Goal: Task Accomplishment & Management: Complete application form

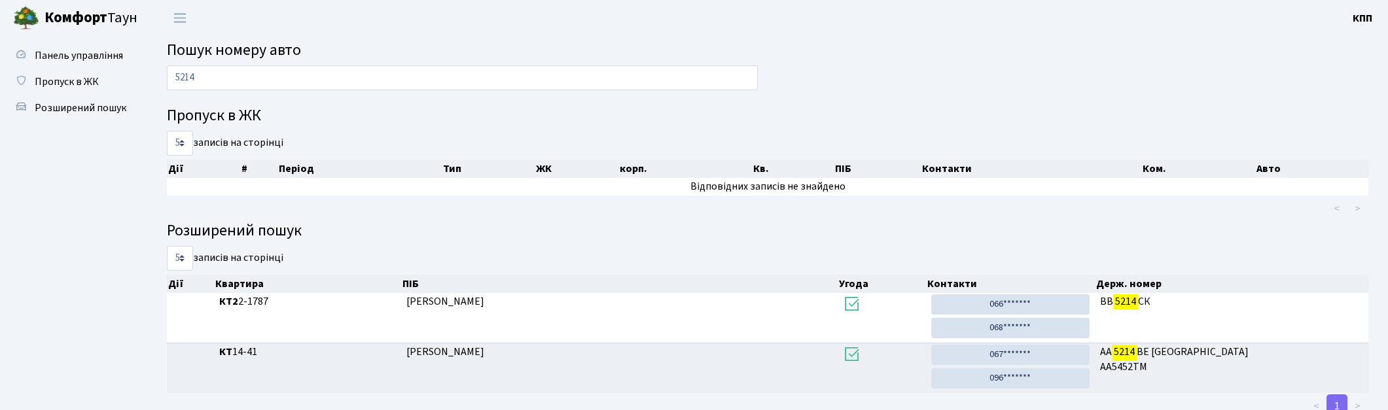
scroll to position [41, 0]
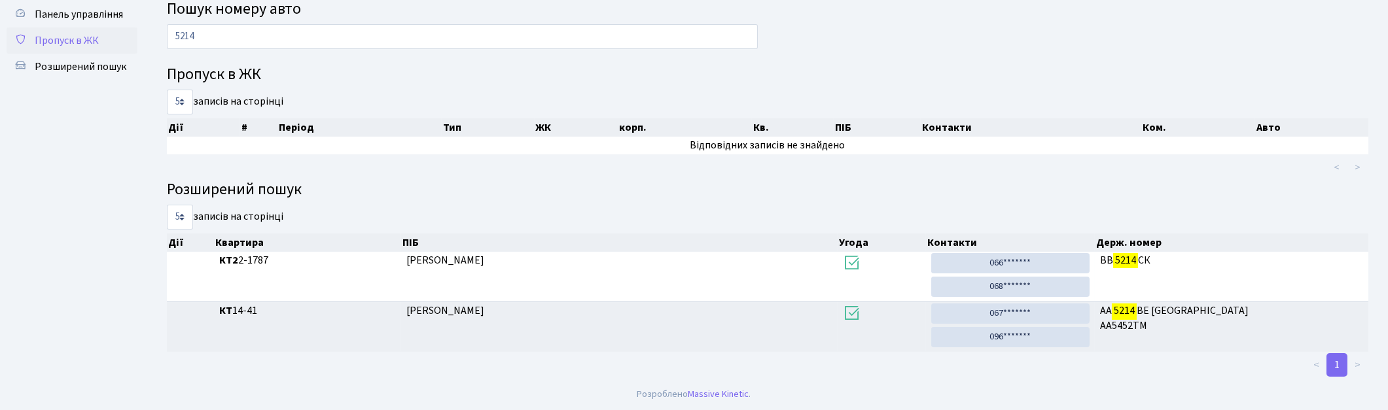
click at [41, 43] on span "Пропуск в ЖК" at bounding box center [67, 40] width 64 height 14
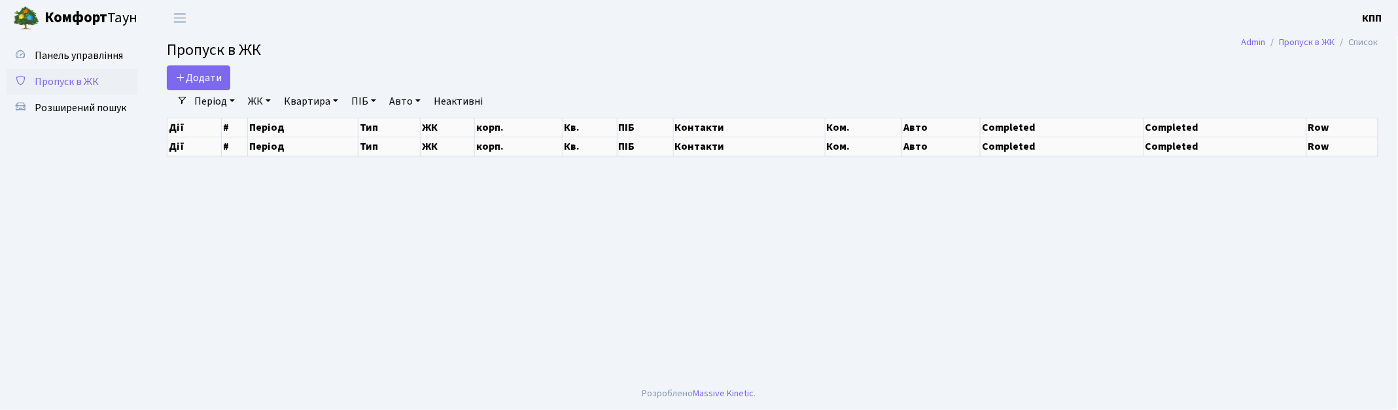
select select "25"
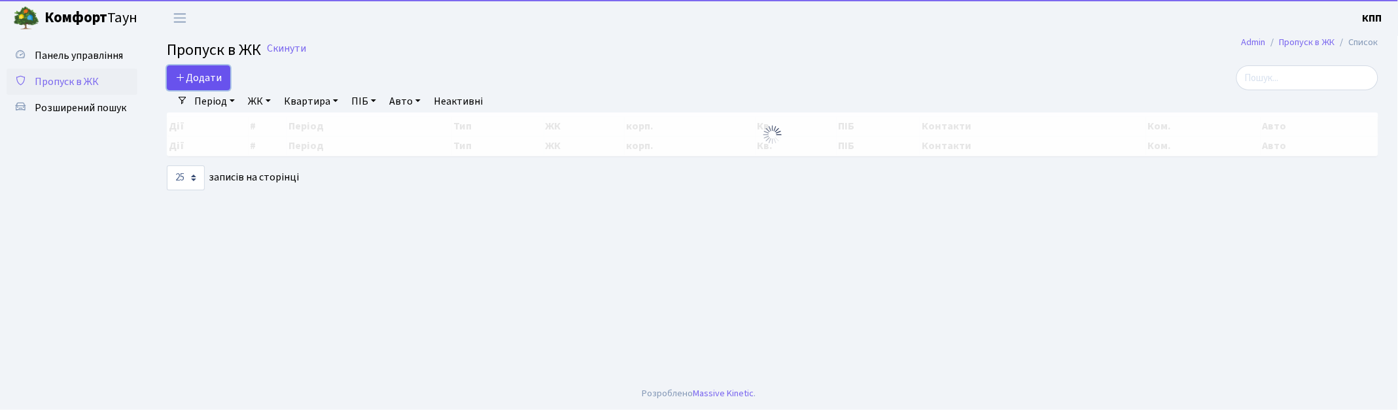
click at [169, 81] on link "Додати" at bounding box center [198, 77] width 63 height 25
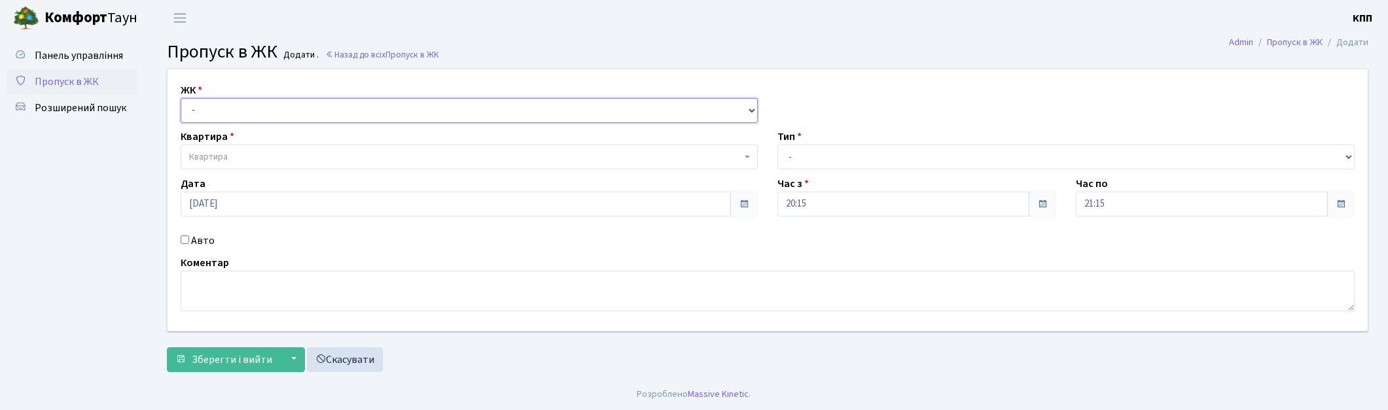
click at [200, 98] on select "- КТ, вул. Регенераторна, 4 КТ2, просп. Соборності, 17 КТ3, вул. Березнева, 16 …" at bounding box center [469, 110] width 577 height 25
select select "271"
click at [181, 98] on select "- КТ, вул. Регенераторна, 4 КТ2, просп. Соборності, 17 КТ3, вул. Березнева, 16 …" at bounding box center [469, 110] width 577 height 25
select select
click at [212, 152] on span "Квартира" at bounding box center [208, 157] width 39 height 13
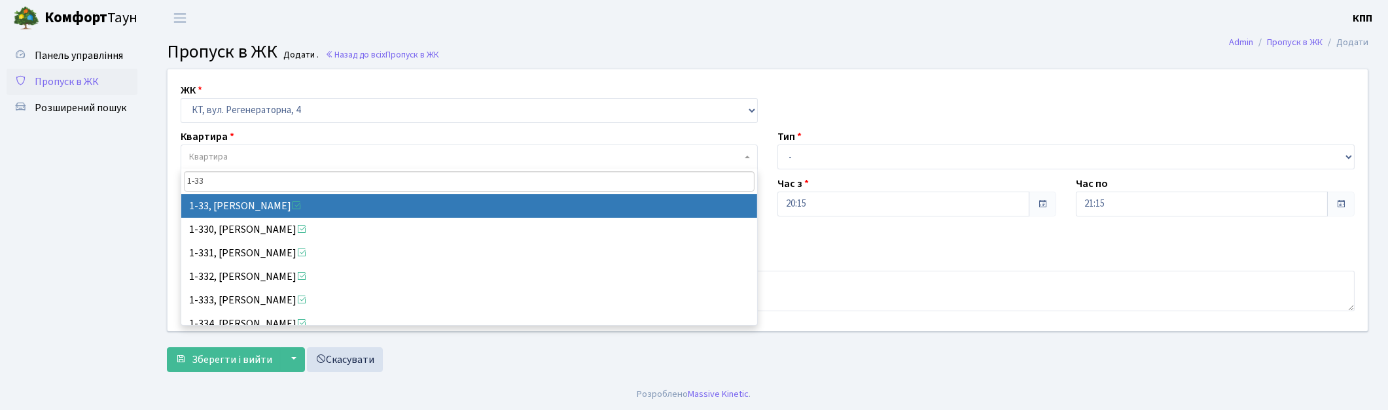
type input "1-33"
select select "33"
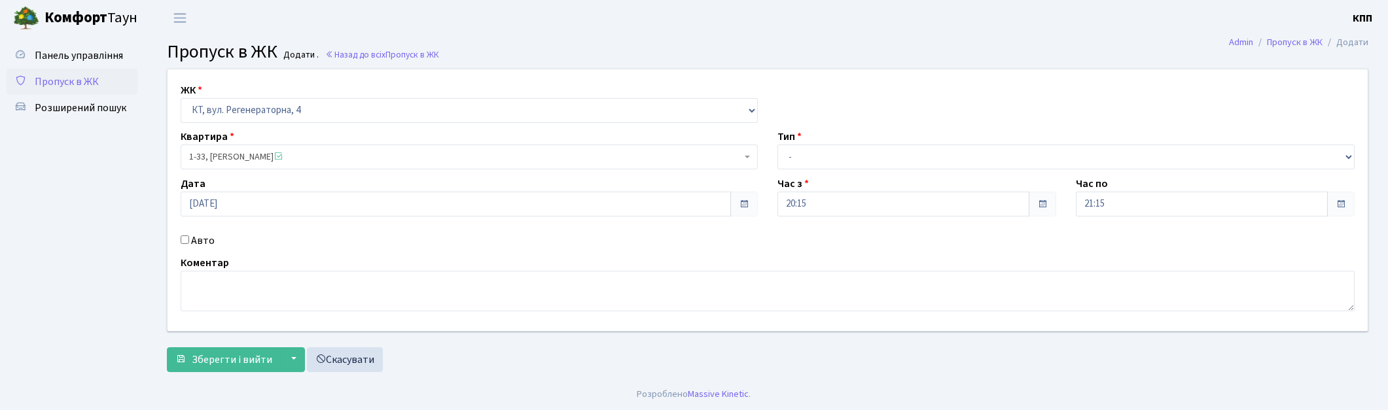
click at [208, 238] on label "Авто" at bounding box center [203, 241] width 24 height 16
click at [189, 238] on input "Авто" at bounding box center [185, 240] width 9 height 9
checkbox input "true"
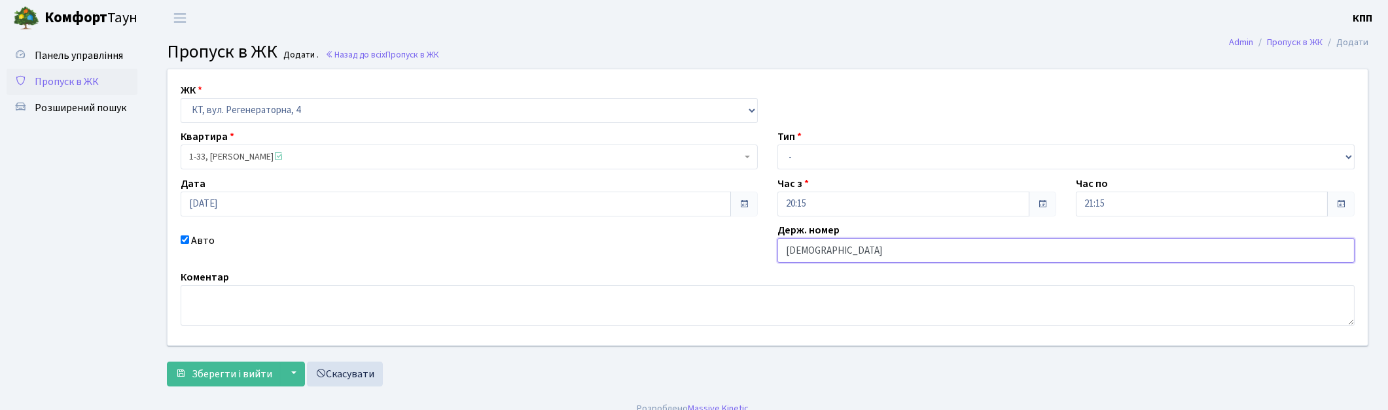
type input "[DEMOGRAPHIC_DATA]"
click at [788, 152] on select "- Доставка Таксі Гості Сервіс" at bounding box center [1065, 157] width 577 height 25
select select "2"
click at [777, 145] on select "- Доставка Таксі Гості Сервіс" at bounding box center [1065, 157] width 577 height 25
click at [243, 374] on span "Зберегти і вийти" at bounding box center [232, 374] width 80 height 14
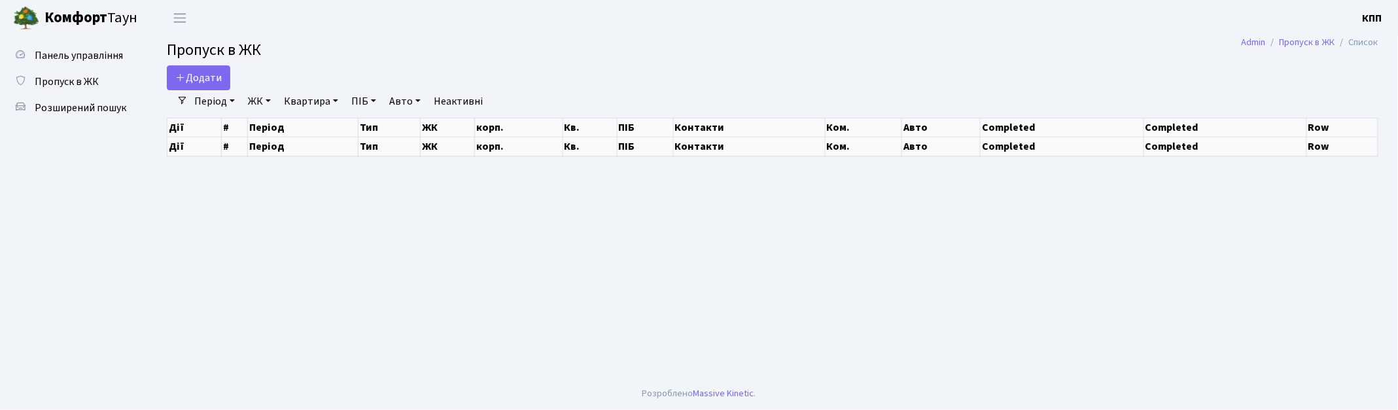
select select "25"
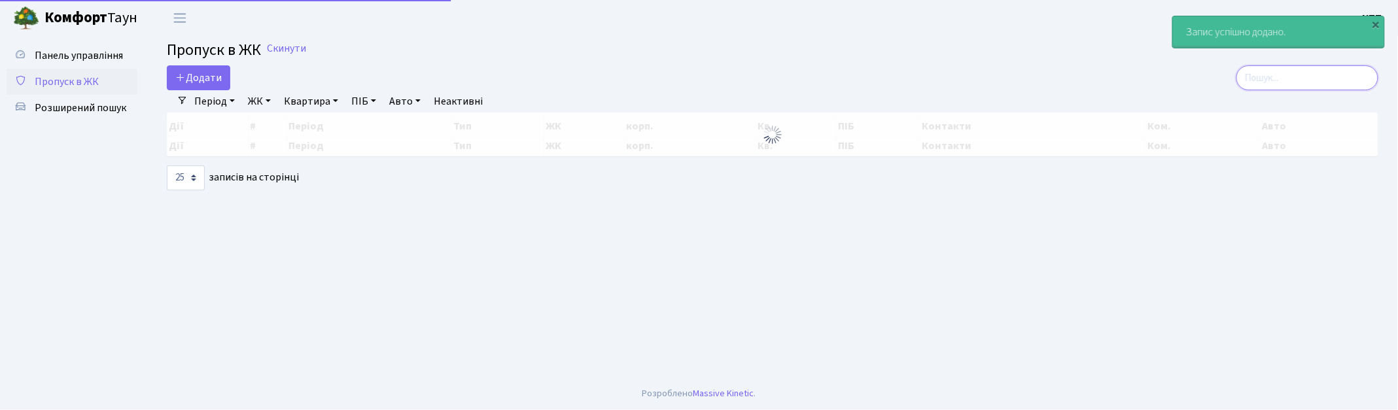
click at [1317, 83] on input "search" at bounding box center [1308, 77] width 142 height 25
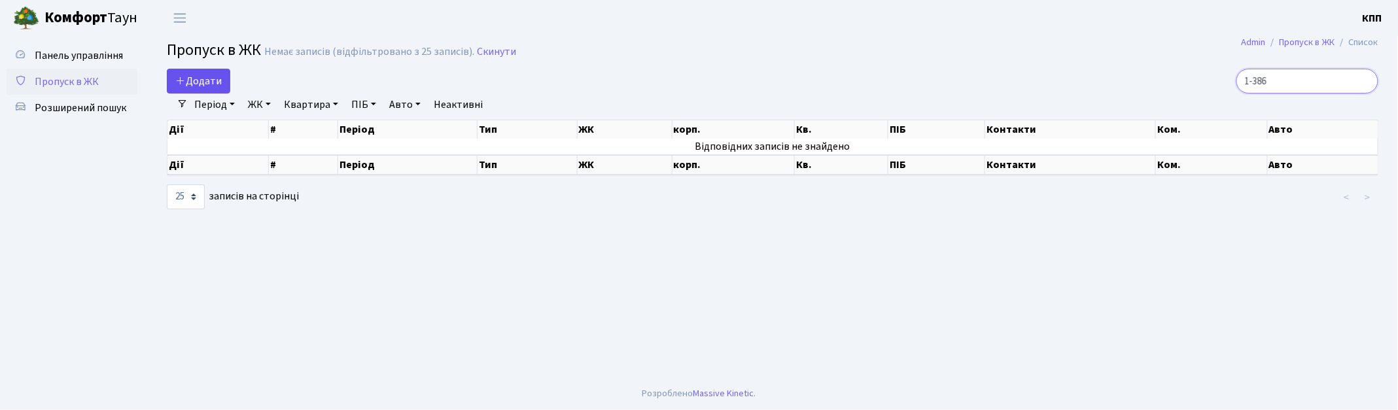
type input "1-386"
click at [214, 83] on span "Додати" at bounding box center [198, 81] width 46 height 14
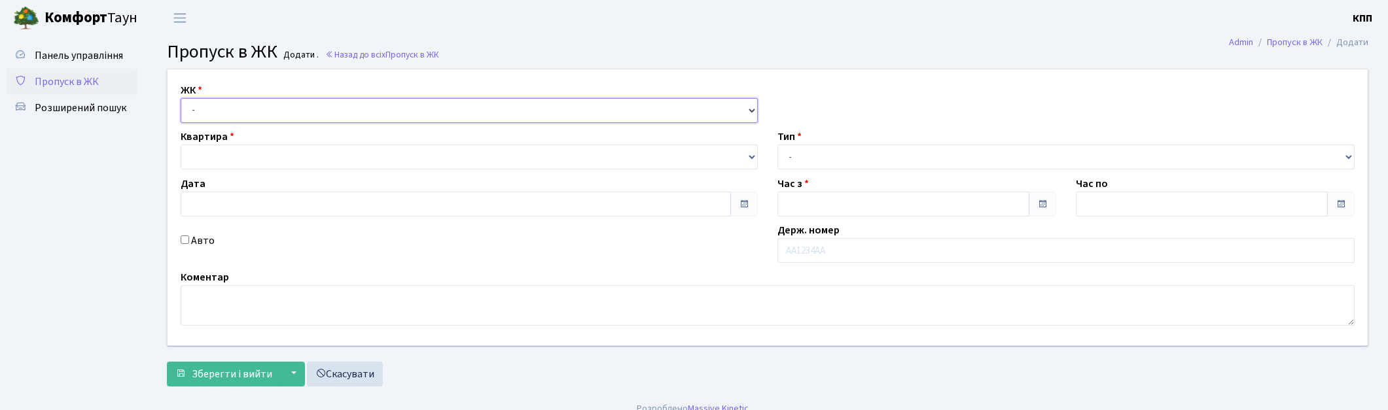
click at [242, 113] on select "- КТ, вул. Регенераторна, 4 КТ2, просп. Соборності, 17 КТ3, вул. Березнева, 16 …" at bounding box center [469, 110] width 577 height 25
type input "16.09.2025"
type input "20:15"
type input "21:15"
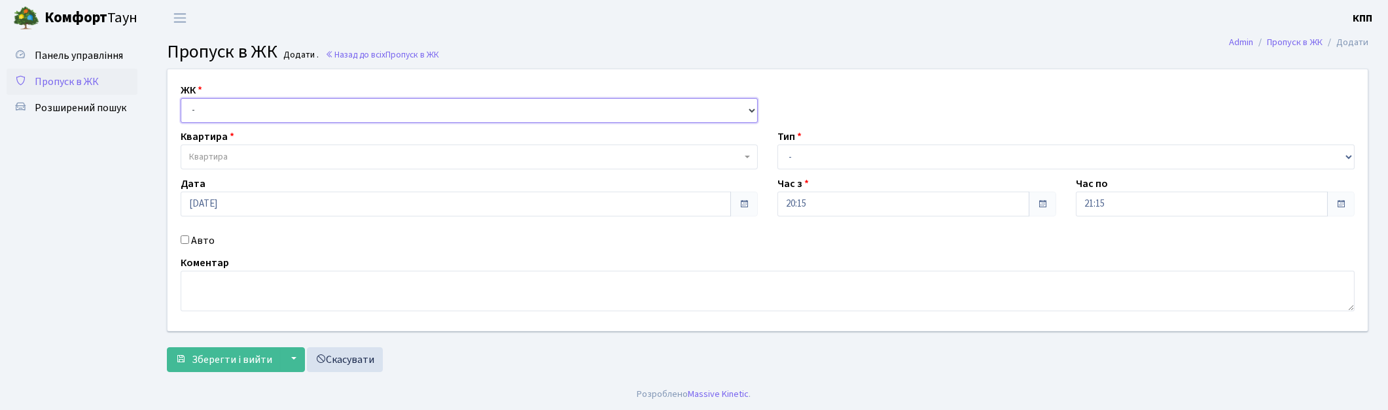
select select "271"
click at [181, 98] on select "- КТ, вул. Регенераторна, 4 КТ2, просп. Соборності, 17 КТ3, вул. Березнева, 16 …" at bounding box center [469, 110] width 577 height 25
select select
click at [260, 149] on span "Квартира" at bounding box center [469, 157] width 577 height 25
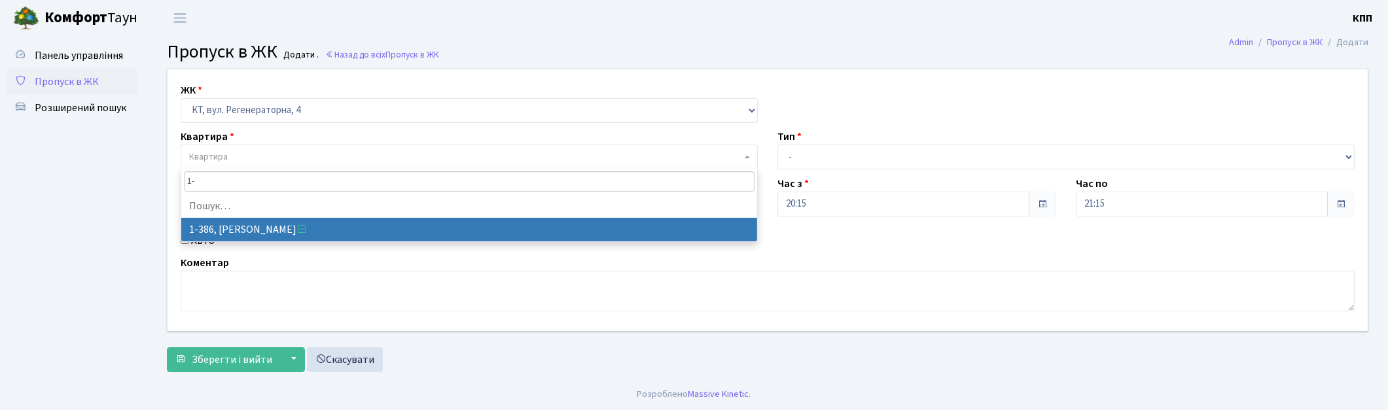
type input "1"
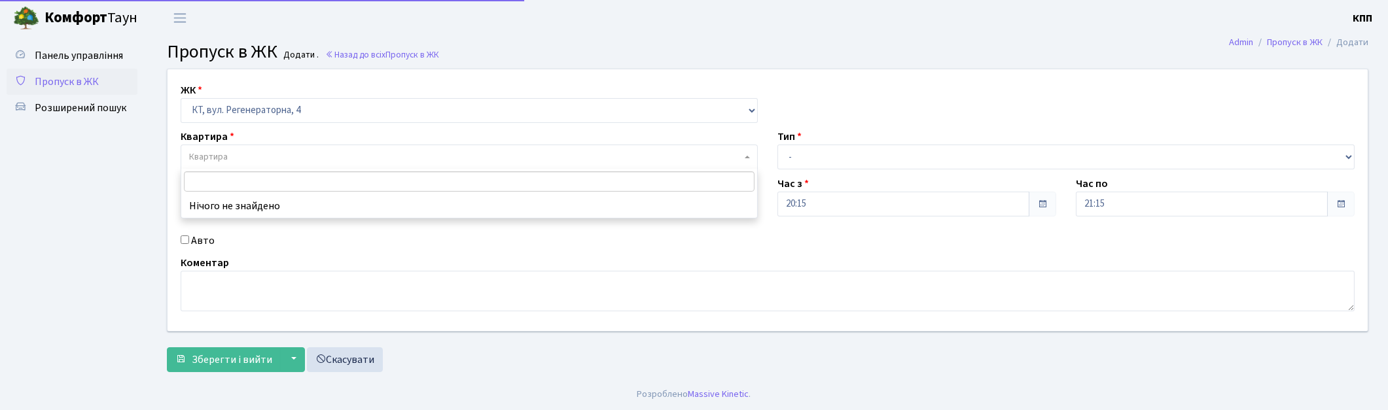
click at [99, 74] on link "Пропуск в ЖК" at bounding box center [72, 82] width 131 height 26
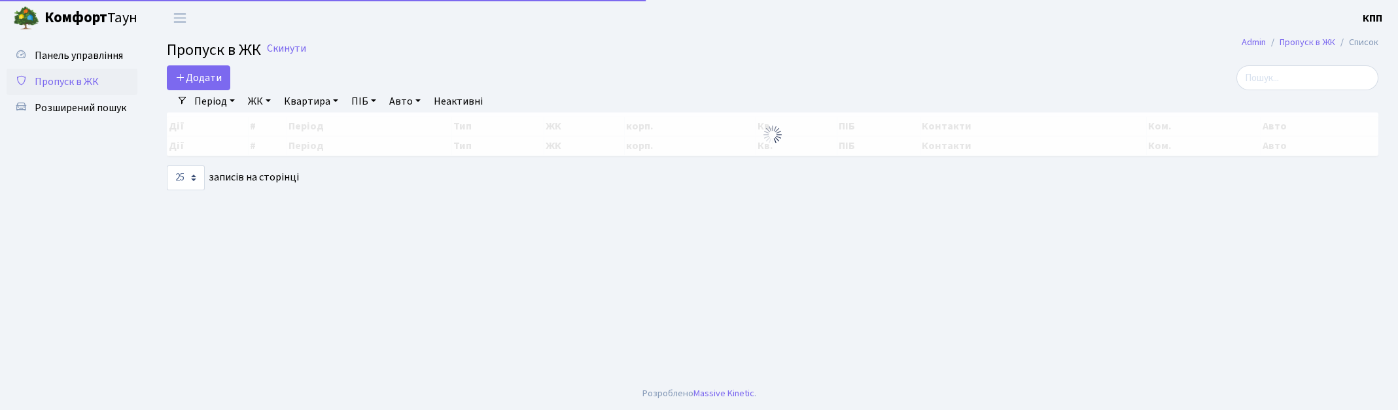
select select "25"
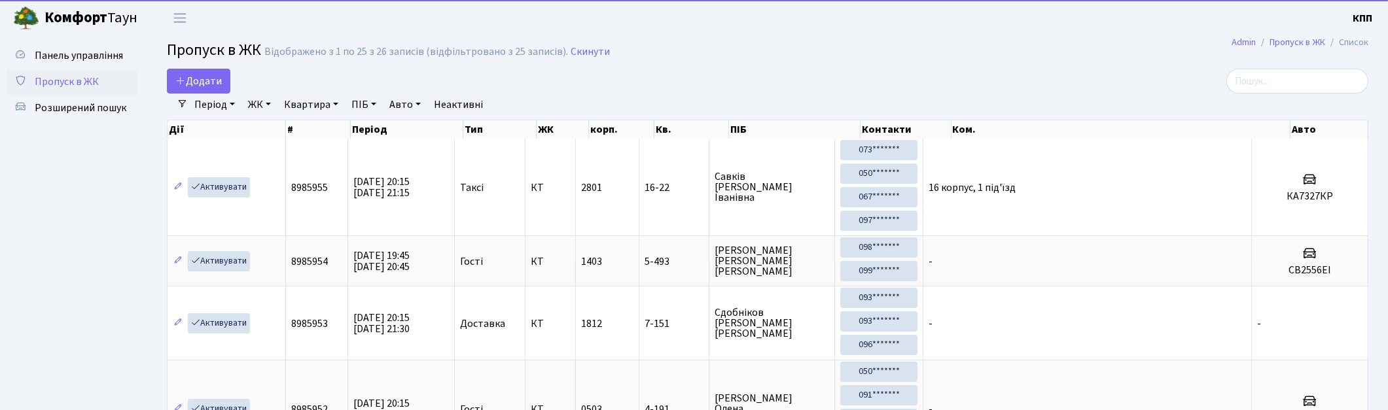
click at [192, 94] on link "Період" at bounding box center [214, 105] width 51 height 22
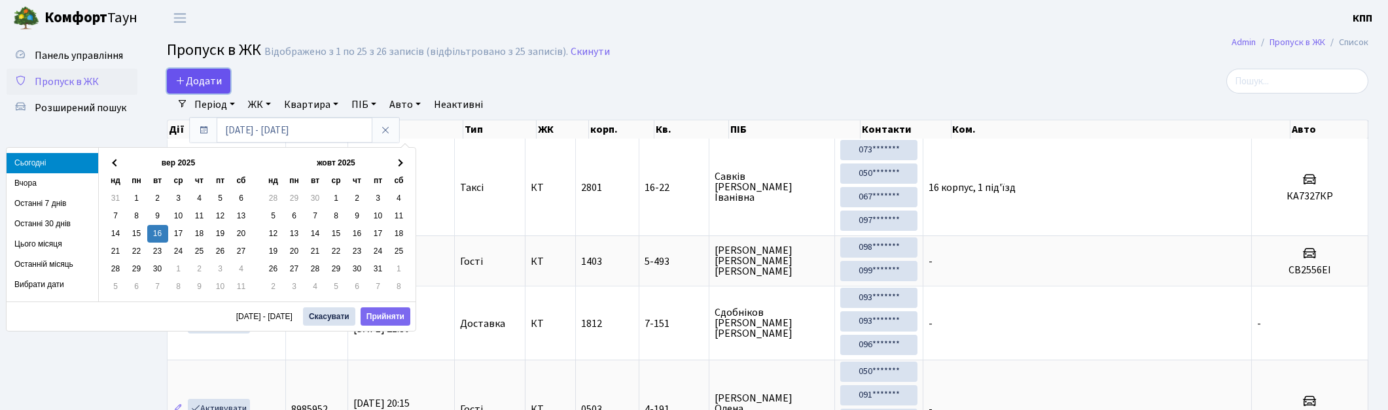
click at [204, 87] on span "Додати" at bounding box center [198, 81] width 46 height 14
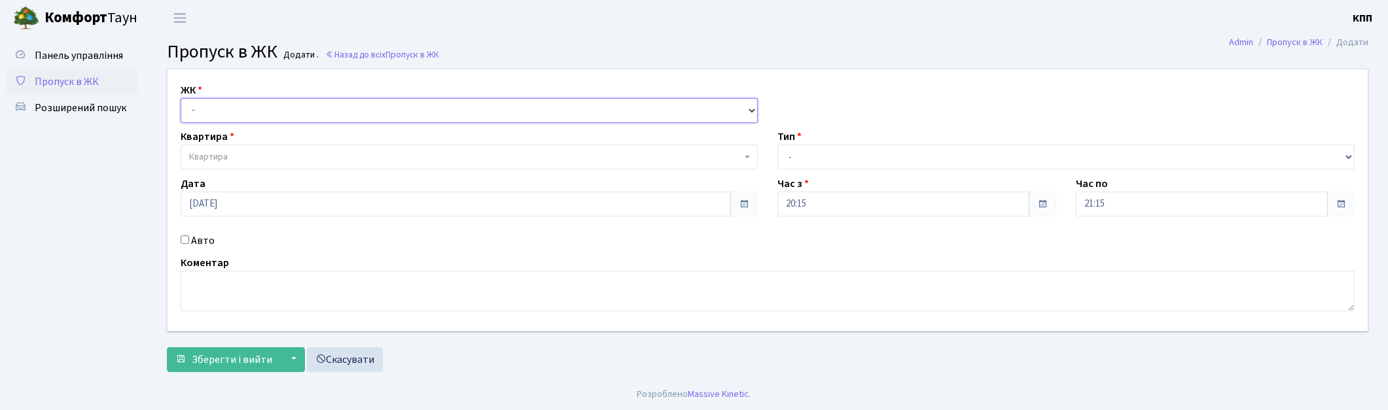
drag, startPoint x: 0, startPoint y: 0, endPoint x: 356, endPoint y: 115, distance: 374.2
click at [356, 115] on select "- КТ, вул. Регенераторна, 4 КТ2, просп. [STREET_ADDRESS] [STREET_ADDRESS] [PERS…" at bounding box center [469, 110] width 577 height 25
click at [200, 106] on select "- КТ, вул. Регенераторна, 4 КТ2, просп. [STREET_ADDRESS] [STREET_ADDRESS] [PERS…" at bounding box center [469, 110] width 577 height 25
select select "271"
click at [181, 98] on select "- КТ, вул. Регенераторна, 4 КТ2, просп. Соборності, 17 КТ3, вул. Березнева, 16 …" at bounding box center [469, 110] width 577 height 25
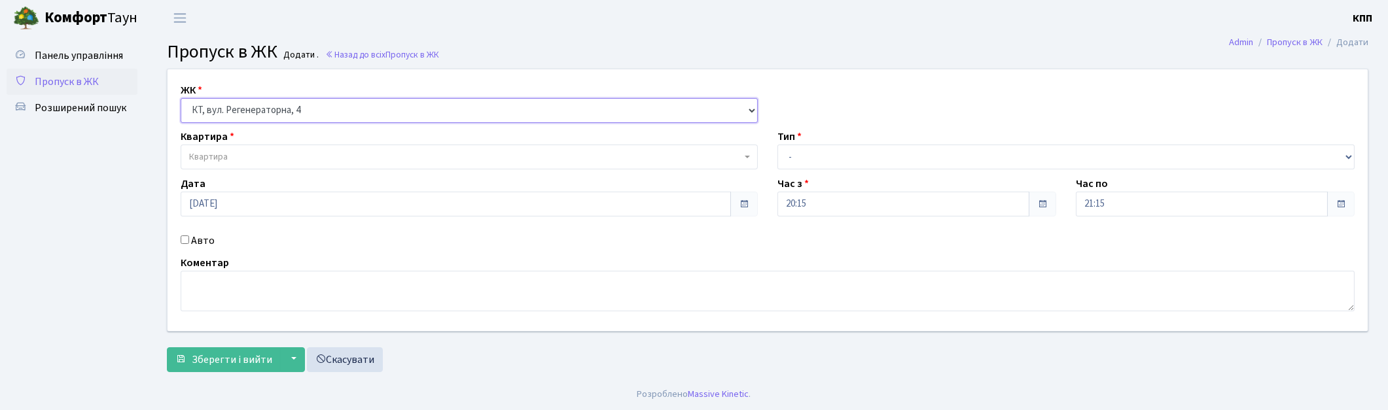
select select
click at [218, 154] on span "Квартира" at bounding box center [208, 157] width 39 height 13
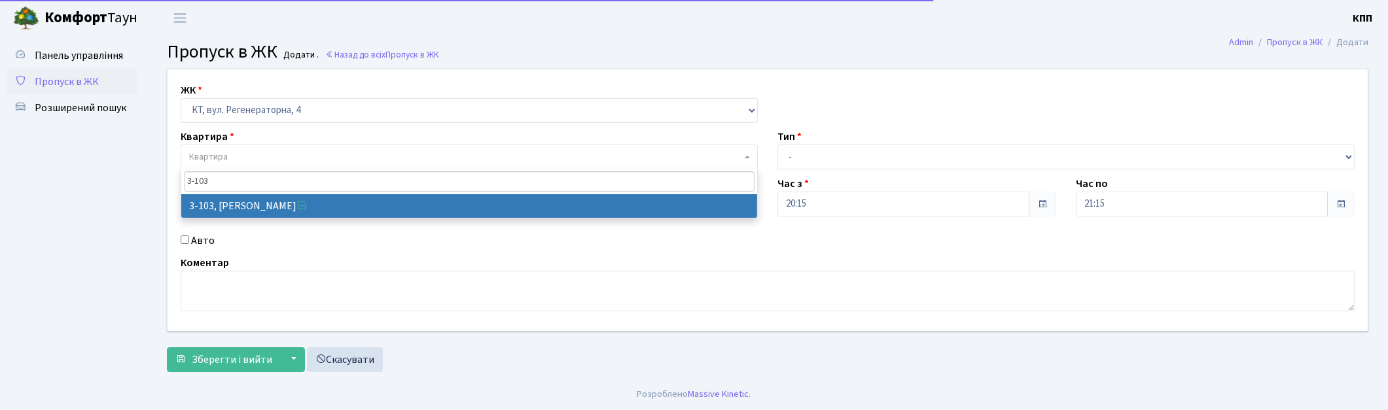
type input "3-103"
select select "912"
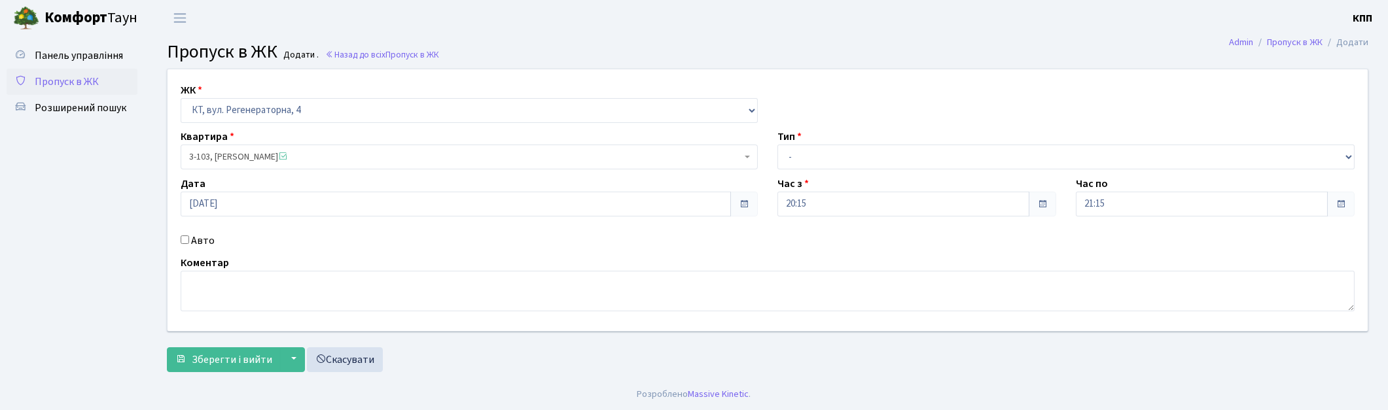
click at [203, 245] on label "Авто" at bounding box center [203, 241] width 24 height 16
click at [189, 244] on input "Авто" at bounding box center [185, 240] width 9 height 9
checkbox input "true"
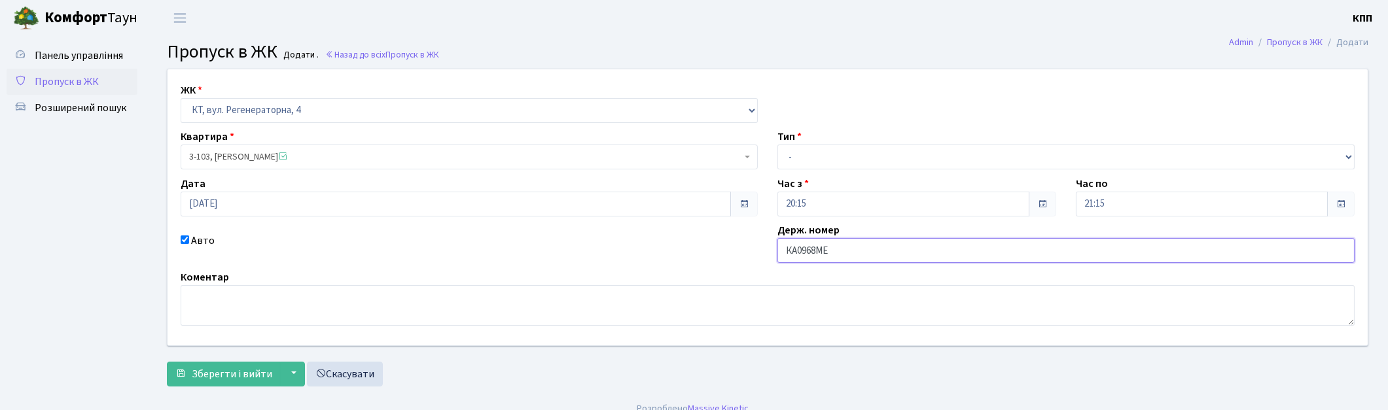
type input "КА0968МЕ"
drag, startPoint x: 802, startPoint y: 151, endPoint x: 808, endPoint y: 166, distance: 16.4
click at [802, 151] on select "- Доставка Таксі Гості Сервіс" at bounding box center [1065, 157] width 577 height 25
select select "2"
click at [777, 145] on select "- Доставка Таксі Гості Сервіс" at bounding box center [1065, 157] width 577 height 25
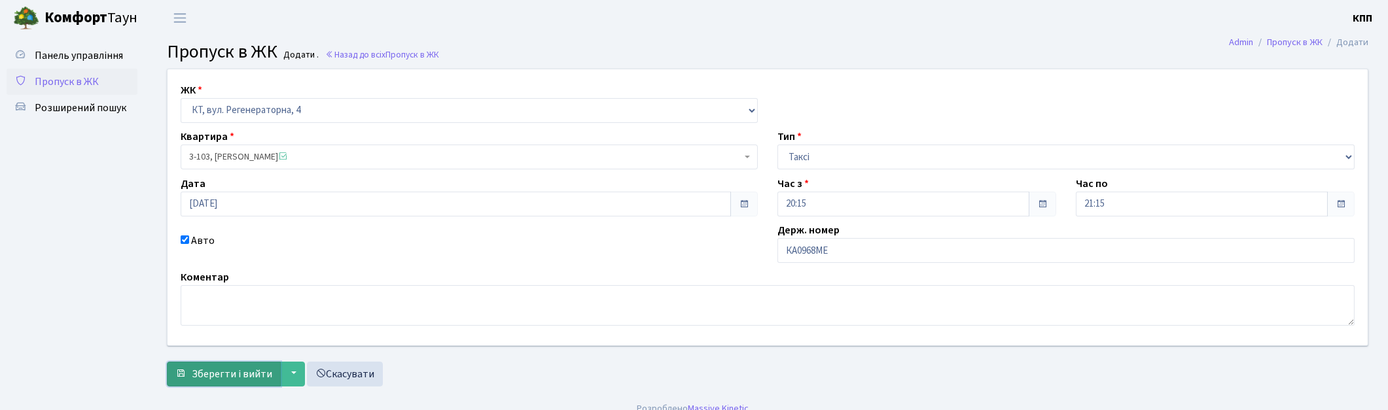
click at [232, 364] on button "Зберегти і вийти" at bounding box center [224, 374] width 114 height 25
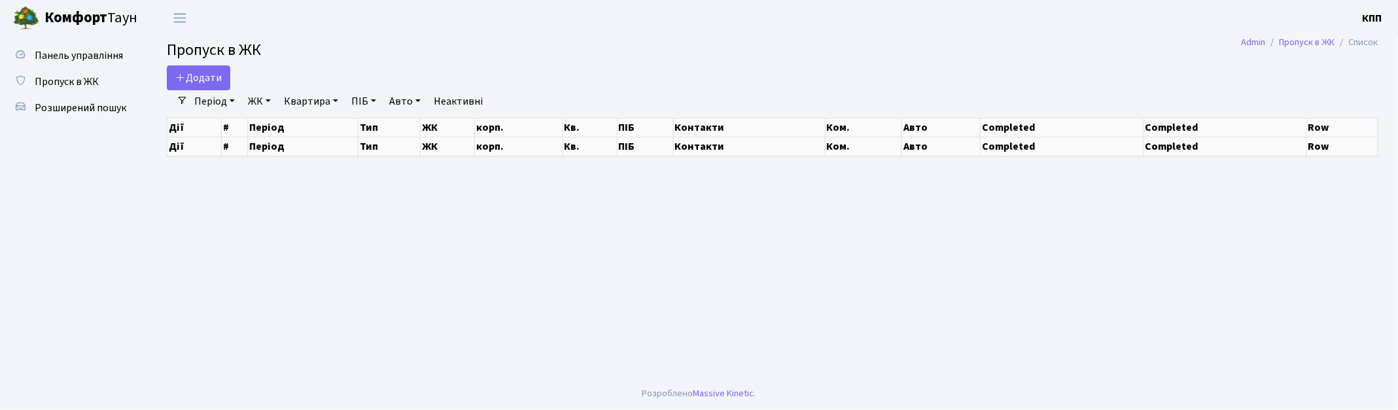
select select "25"
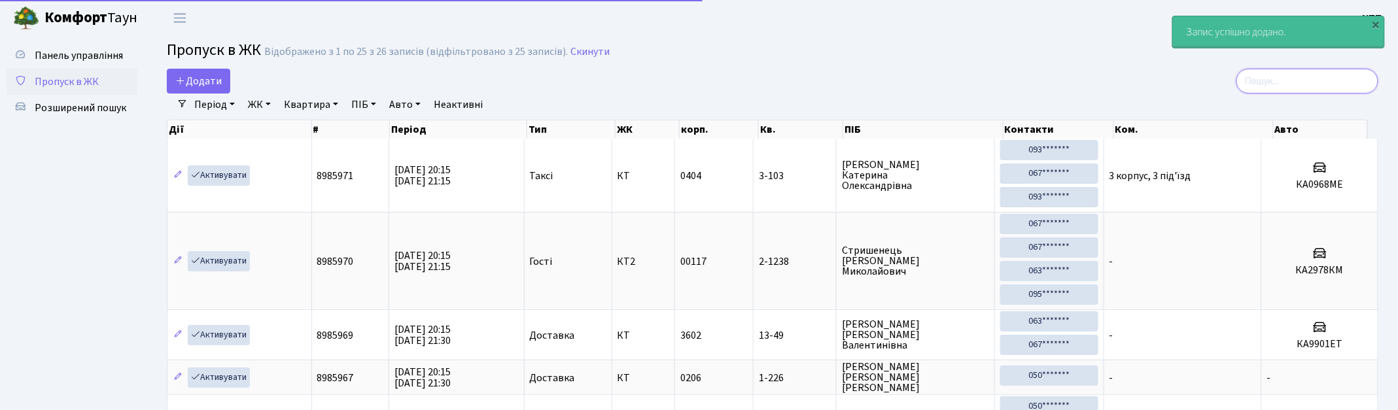
click at [1301, 80] on input "search" at bounding box center [1308, 81] width 142 height 25
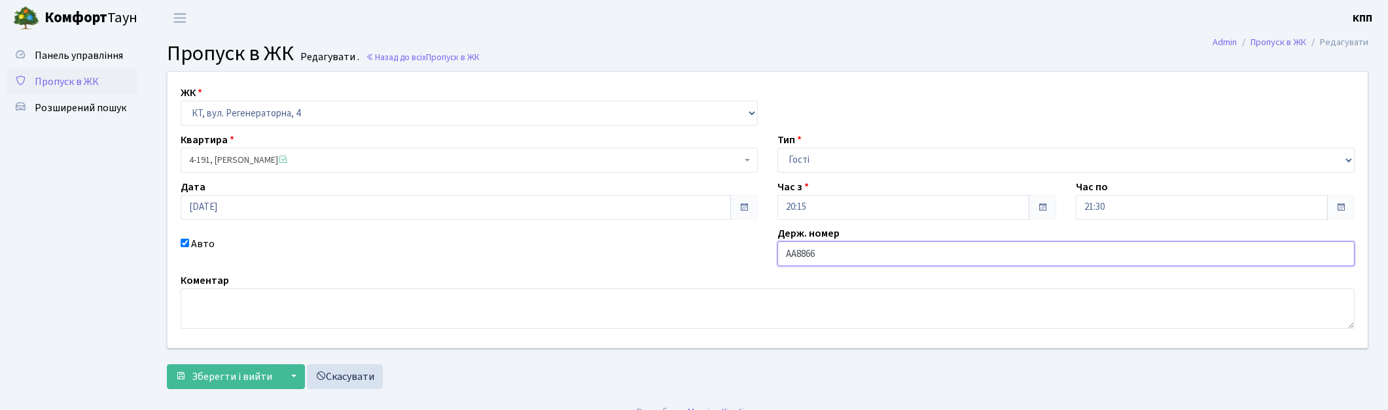
click at [926, 263] on input "АА8866" at bounding box center [1065, 253] width 577 height 25
type input "АА8866ЕО"
click at [219, 388] on button "Зберегти і вийти" at bounding box center [224, 377] width 114 height 25
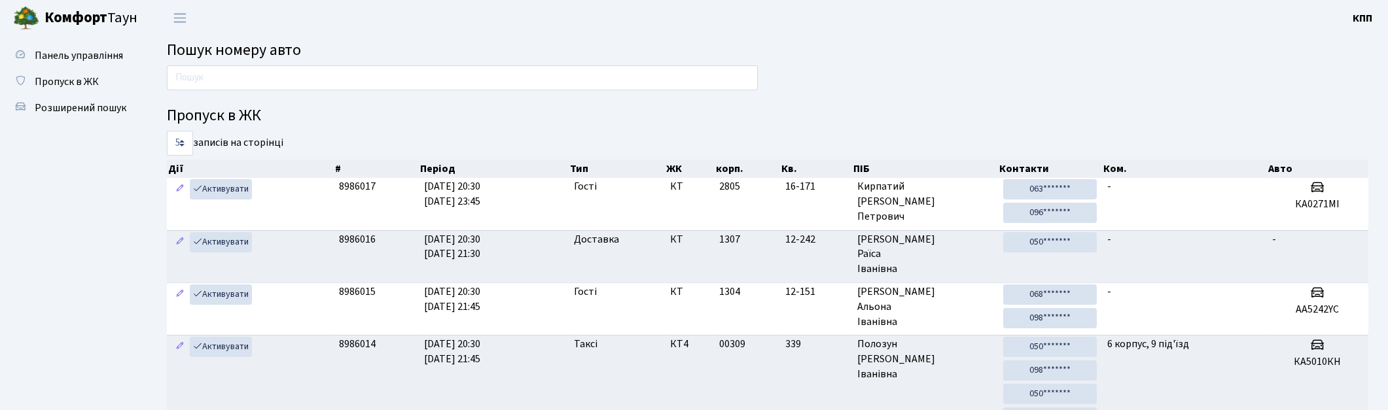
click at [361, 58] on h2 "Пошук номеру авто" at bounding box center [768, 50] width 1202 height 19
click at [361, 76] on input "text" at bounding box center [462, 77] width 591 height 25
type input "6"
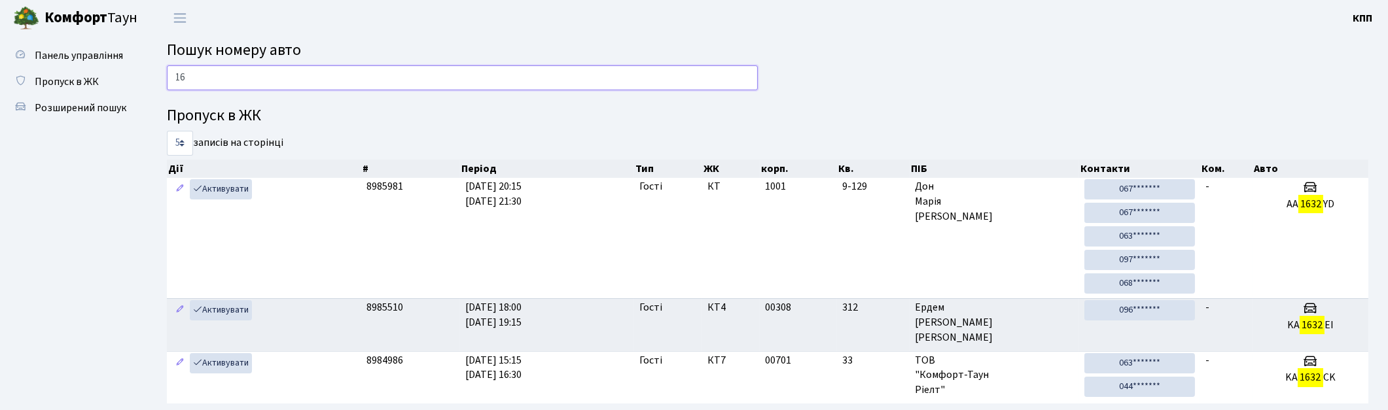
type input "1"
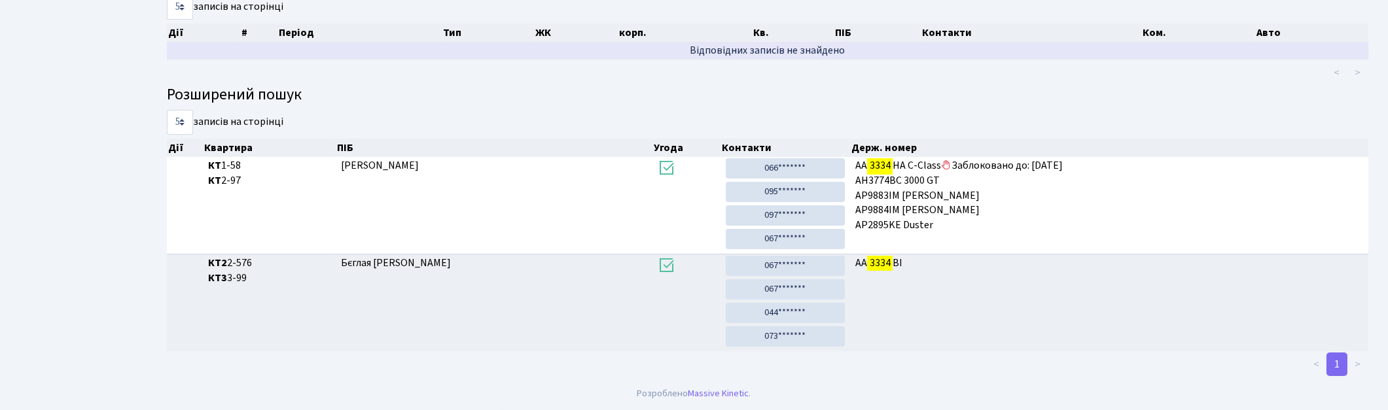
scroll to position [70, 0]
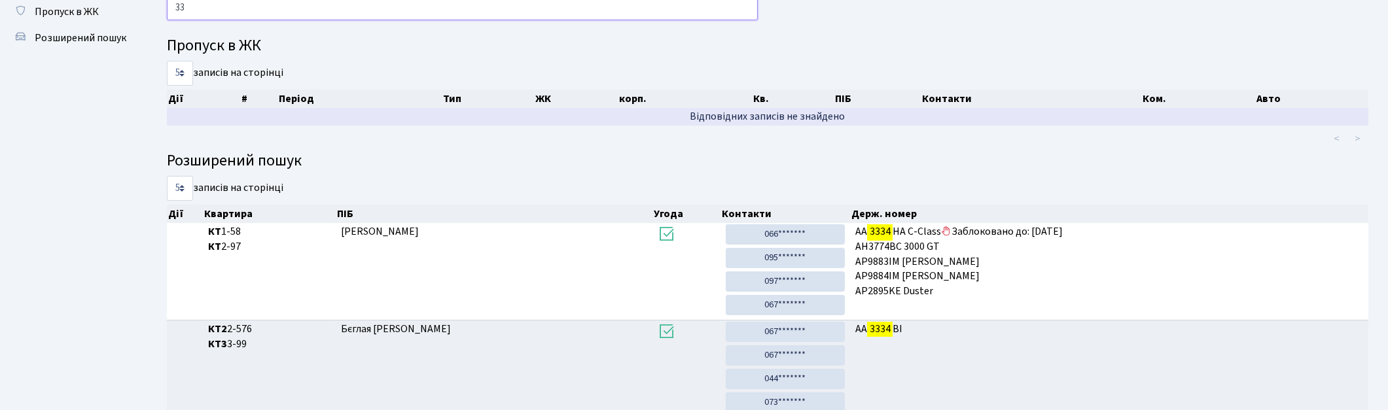
type input "3"
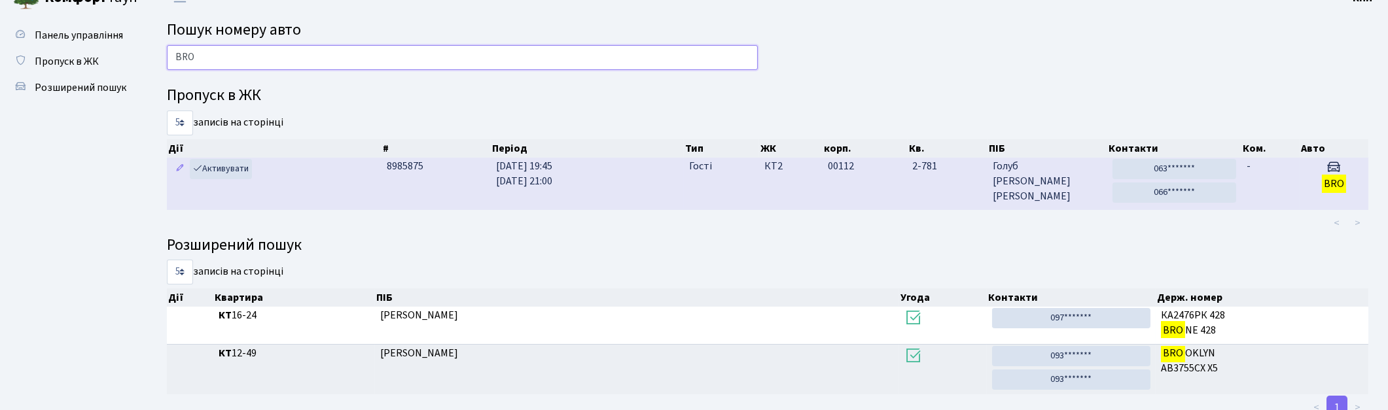
scroll to position [0, 0]
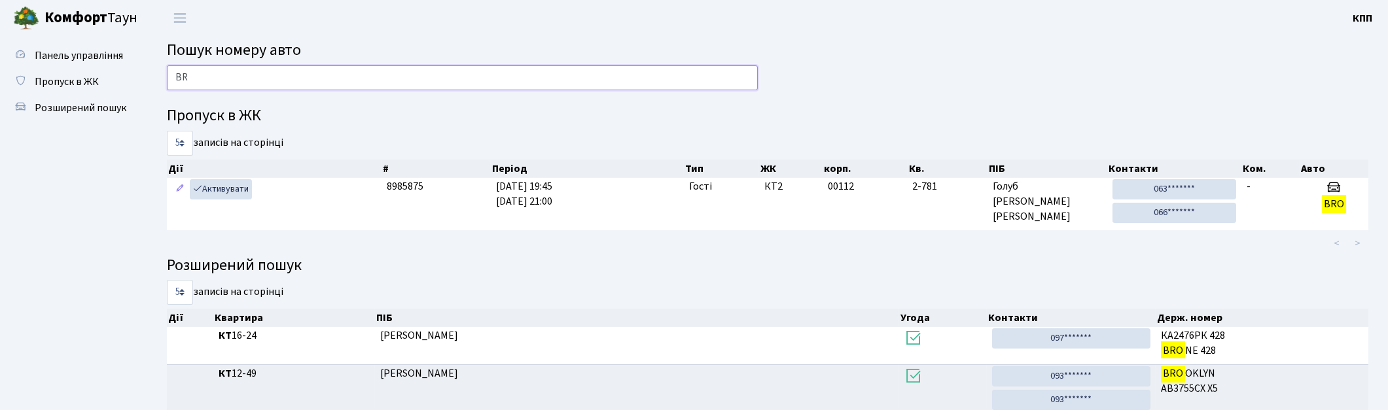
type input "B"
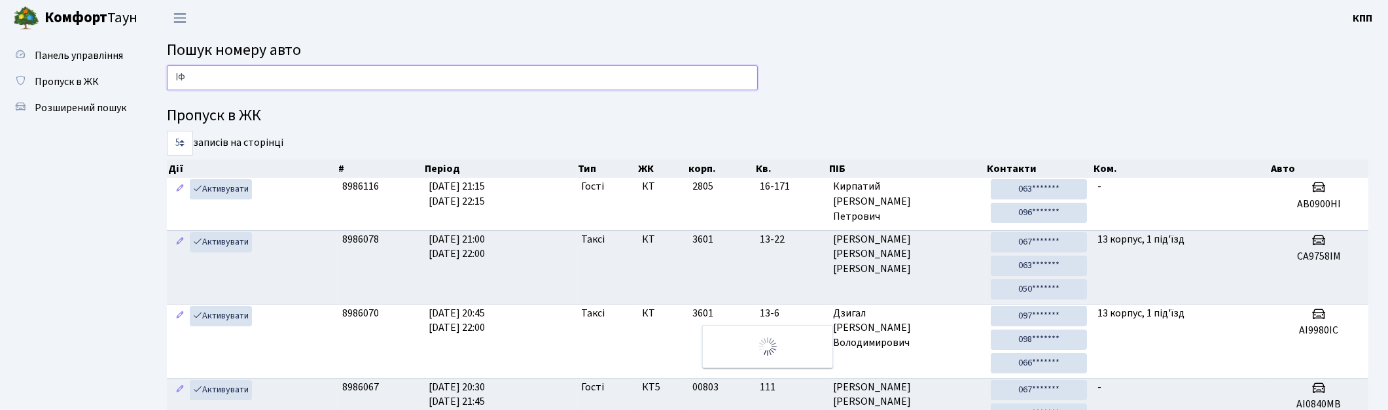
type input "І"
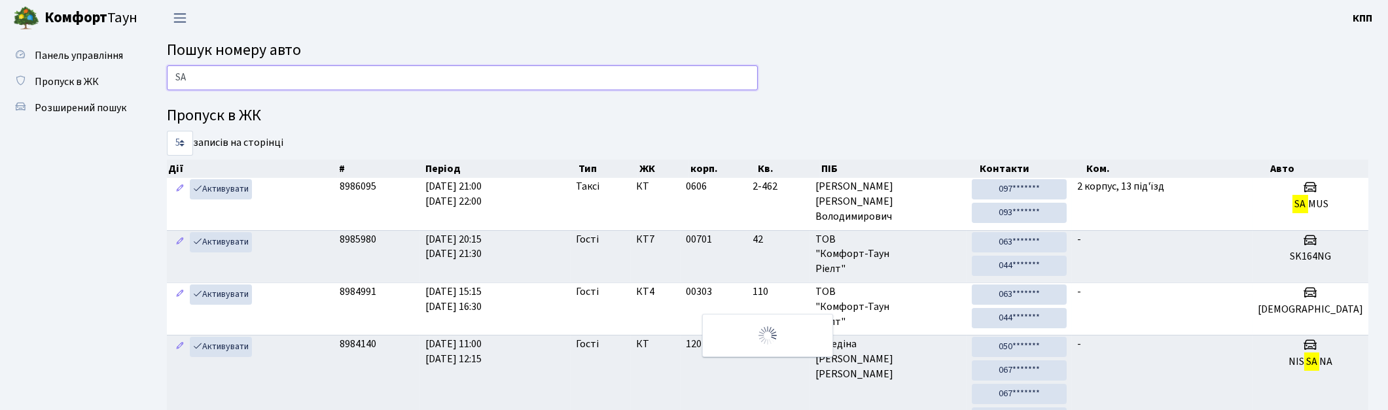
type input "S"
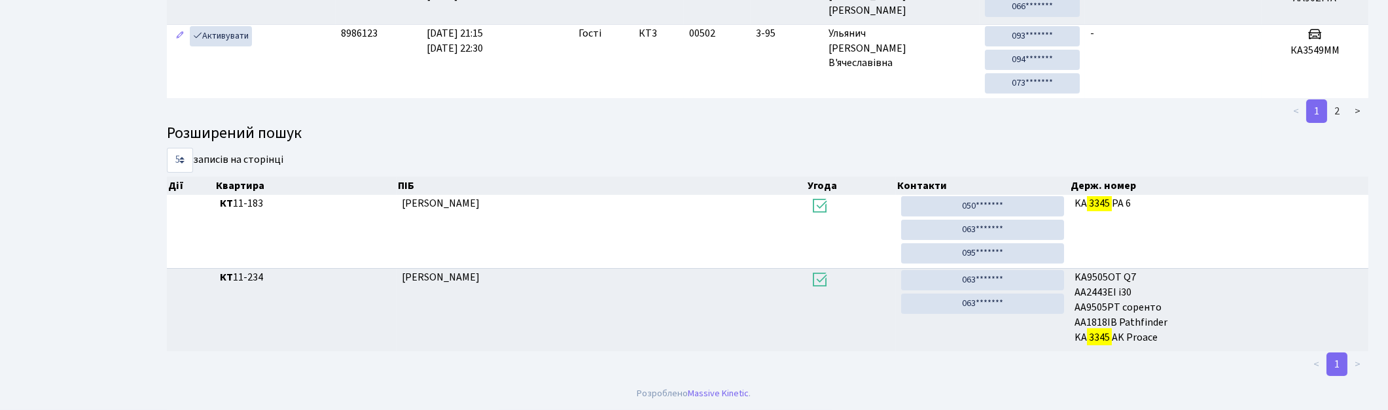
scroll to position [70, 0]
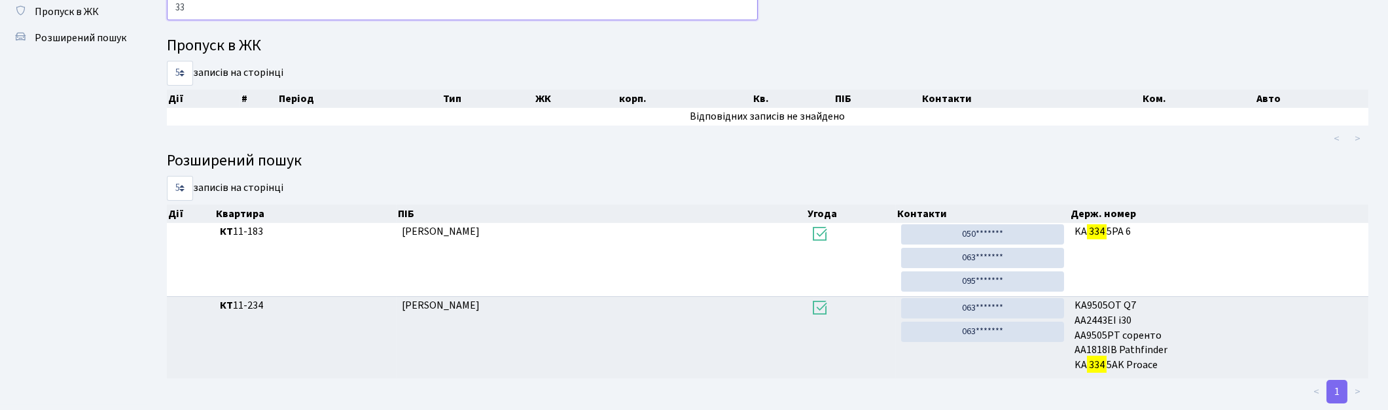
type input "3"
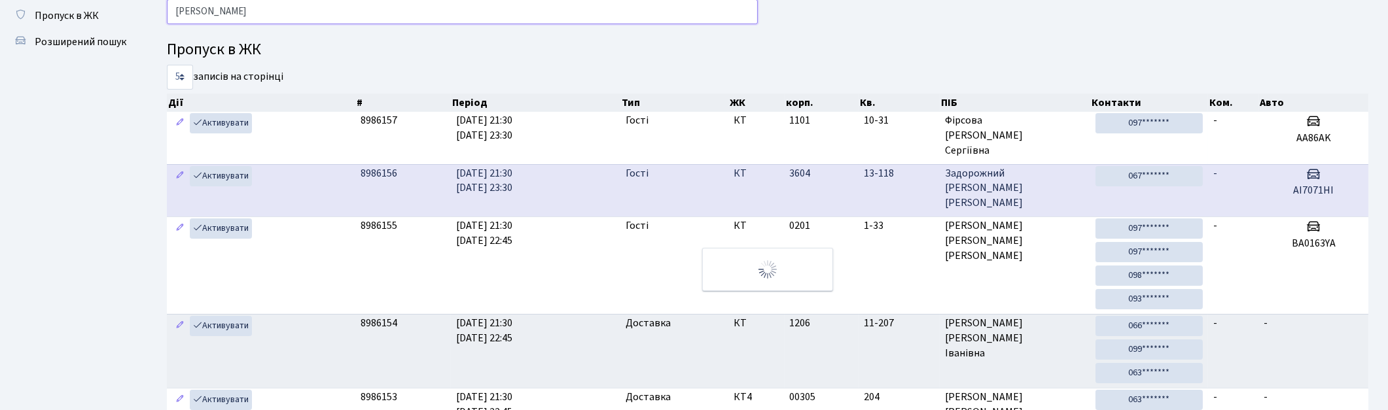
scroll to position [54, 0]
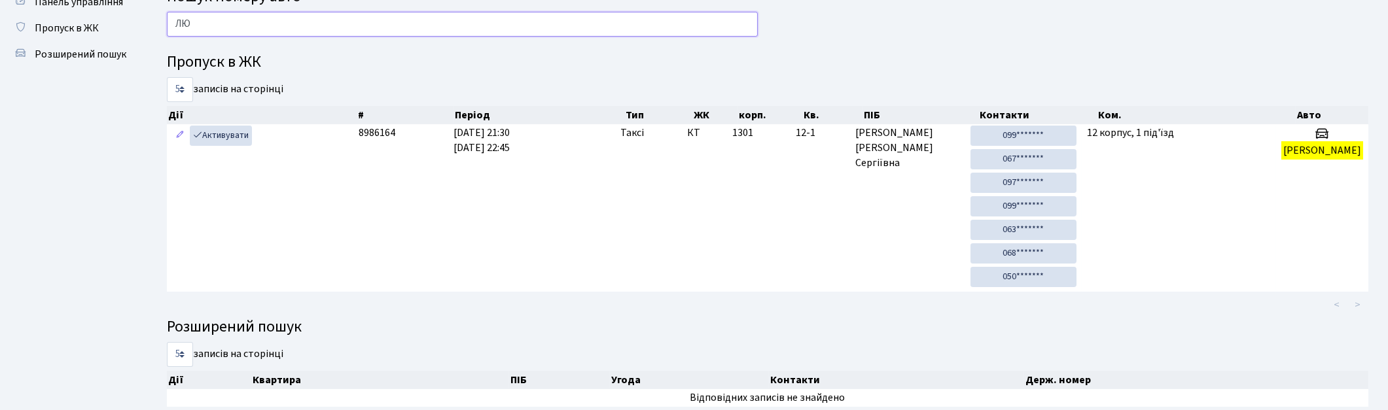
type input "Л"
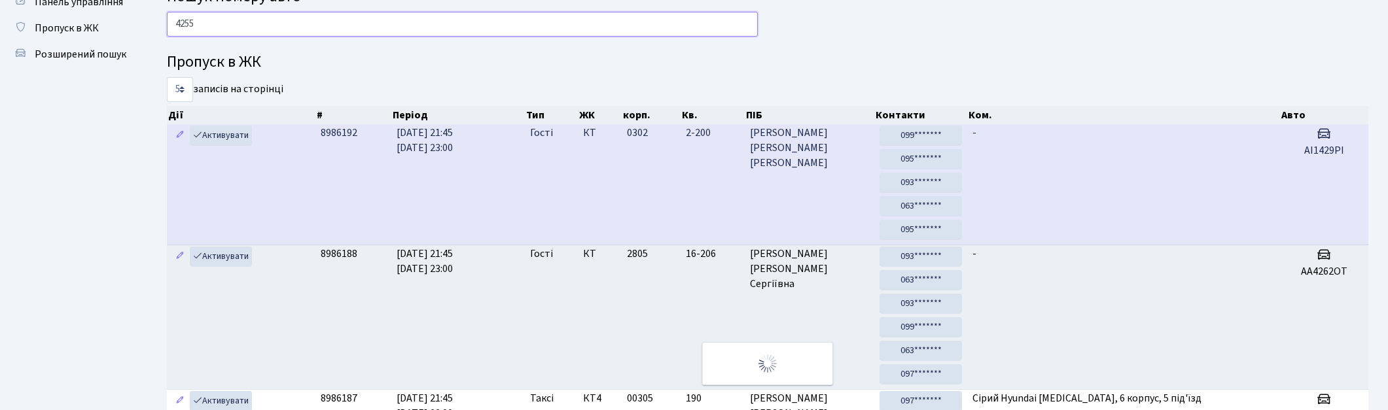
scroll to position [0, 0]
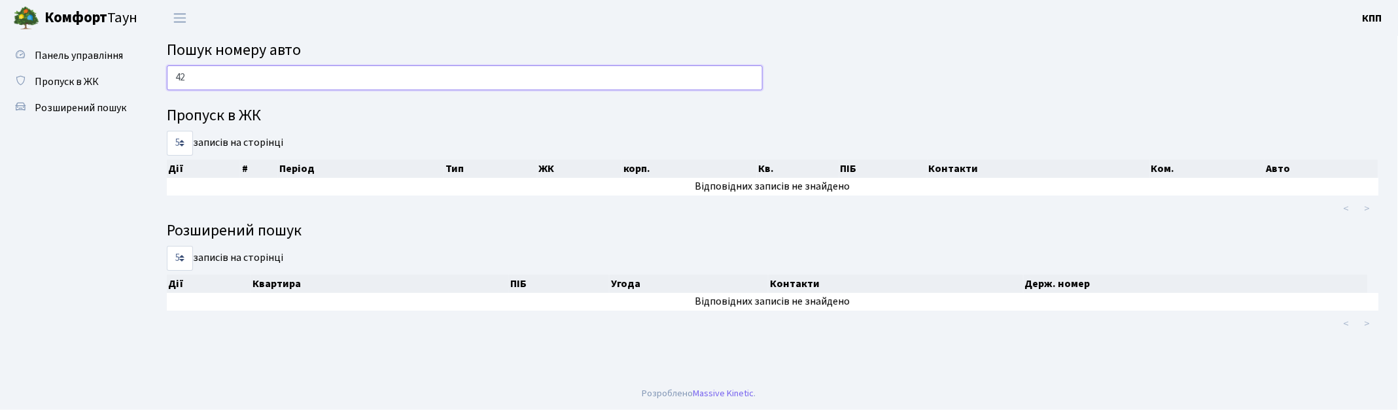
type input "4"
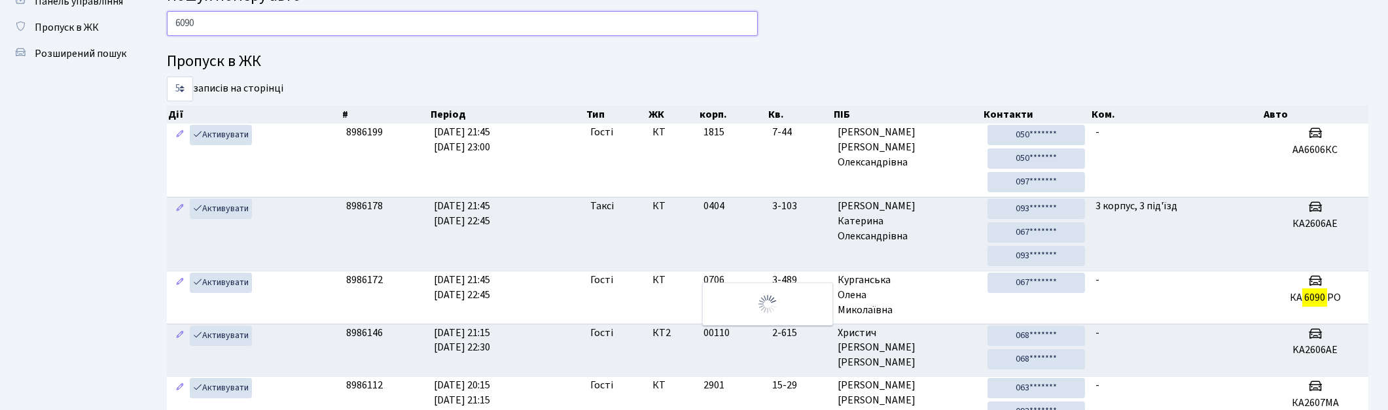
scroll to position [26, 0]
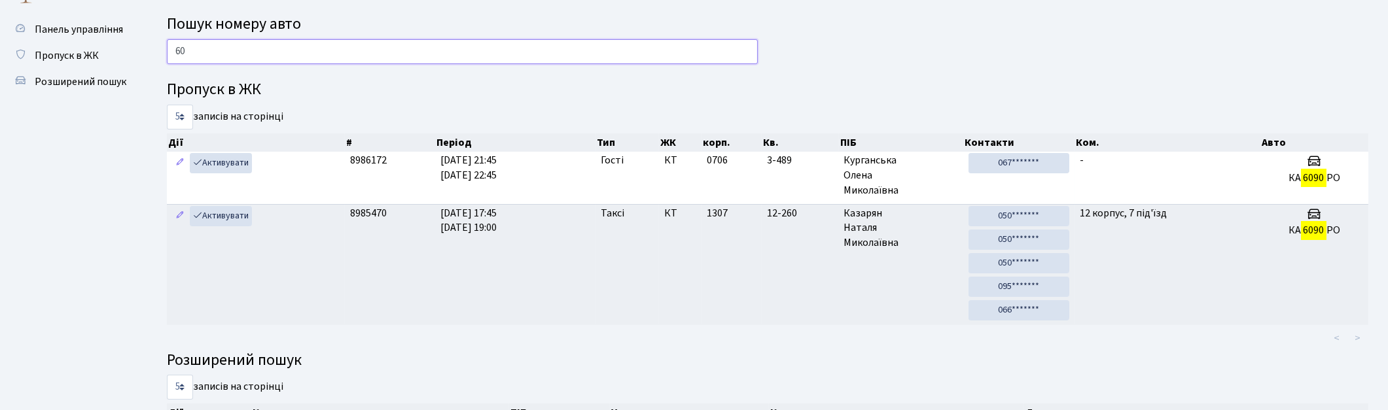
type input "6"
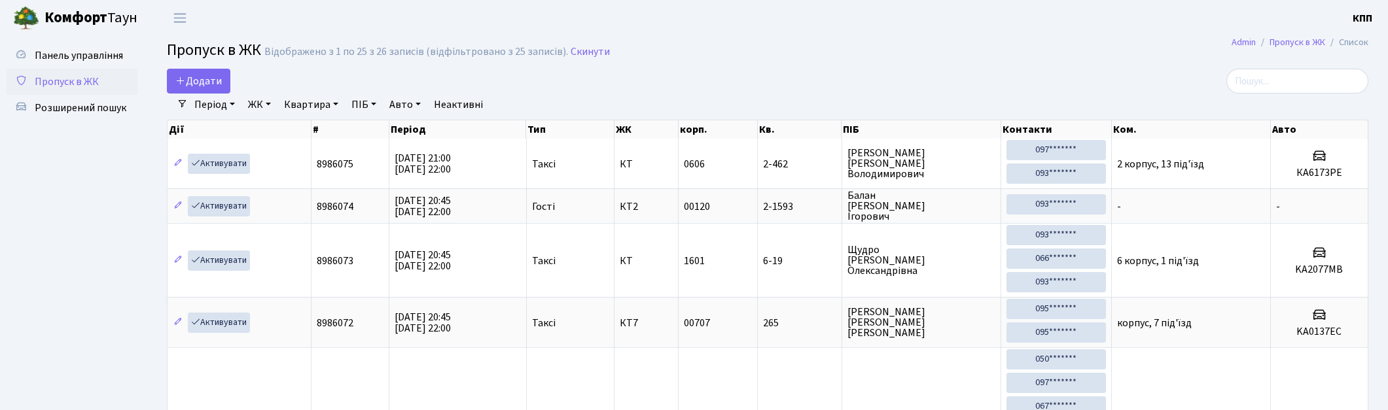
select select "25"
click at [87, 113] on span "Розширений пошук" at bounding box center [81, 108] width 92 height 14
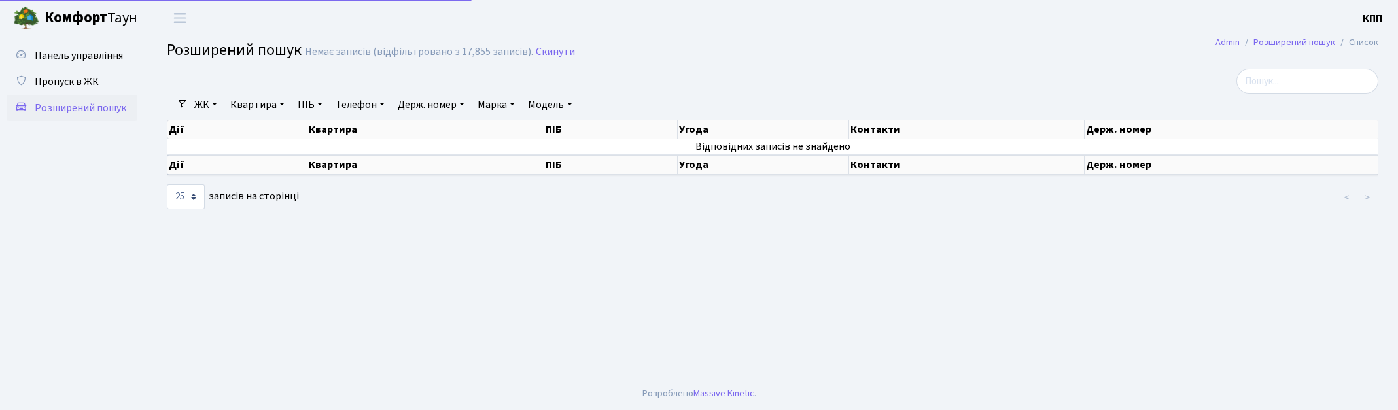
select select "25"
click at [264, 103] on link "Квартира" at bounding box center [257, 105] width 65 height 22
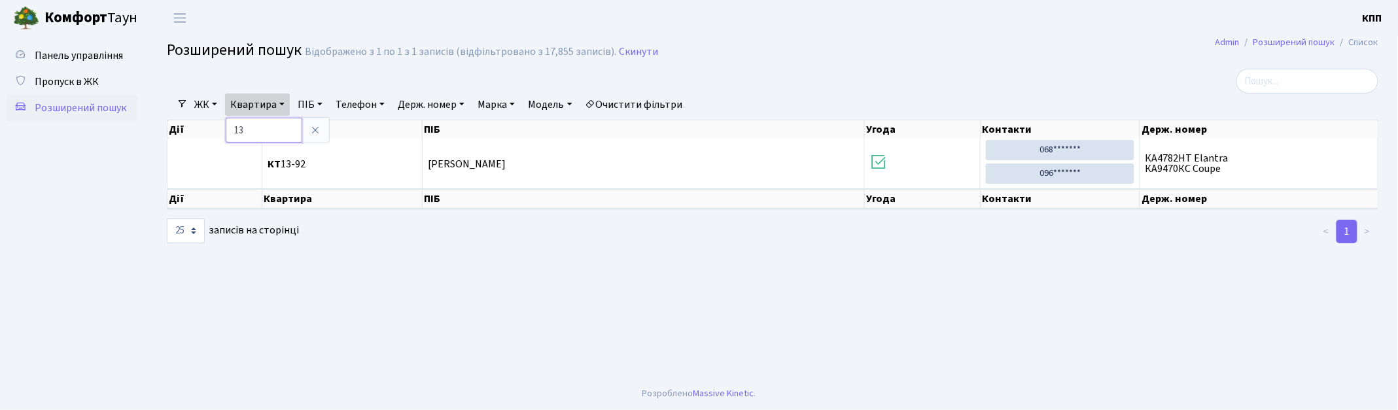
type input "1"
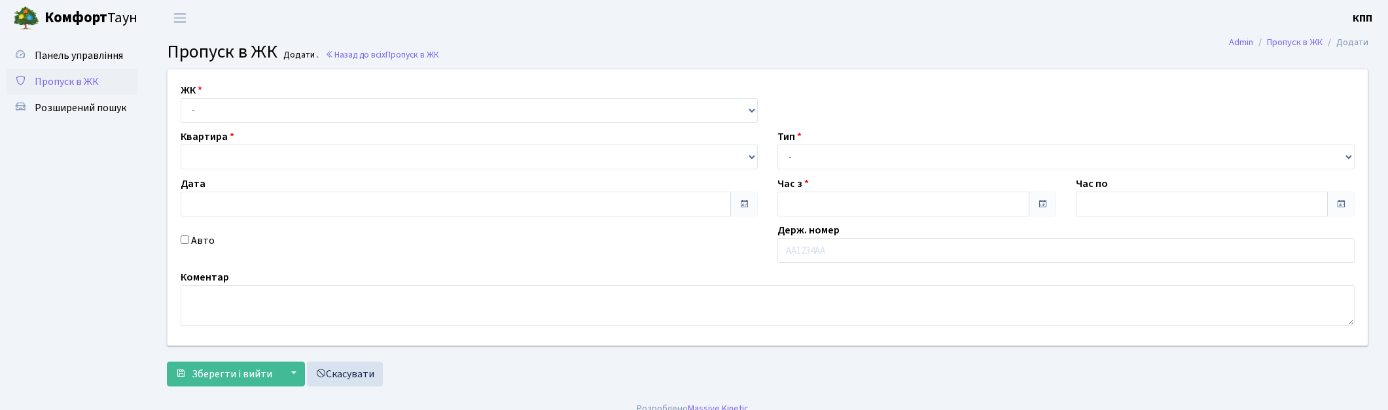
type input "[DATE]"
type input "21:45"
type input "22:45"
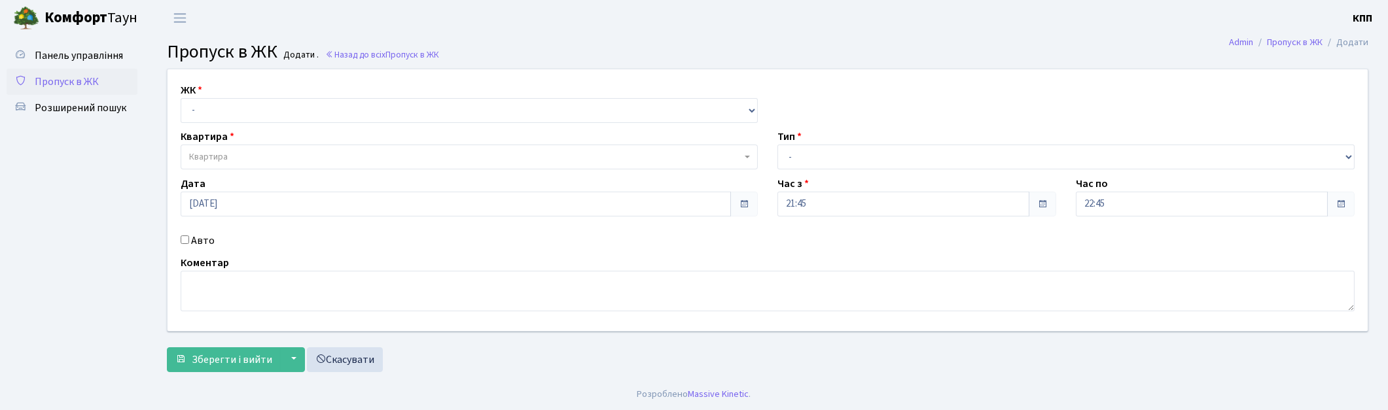
select select "271"
click at [181, 98] on select "- КТ, вул. Регенераторна, 4 КТ2, просп. Соборності, 17 КТ3, вул. Березнева, 16 …" at bounding box center [469, 110] width 577 height 25
select select
click at [250, 151] on span "Квартира" at bounding box center [465, 157] width 552 height 13
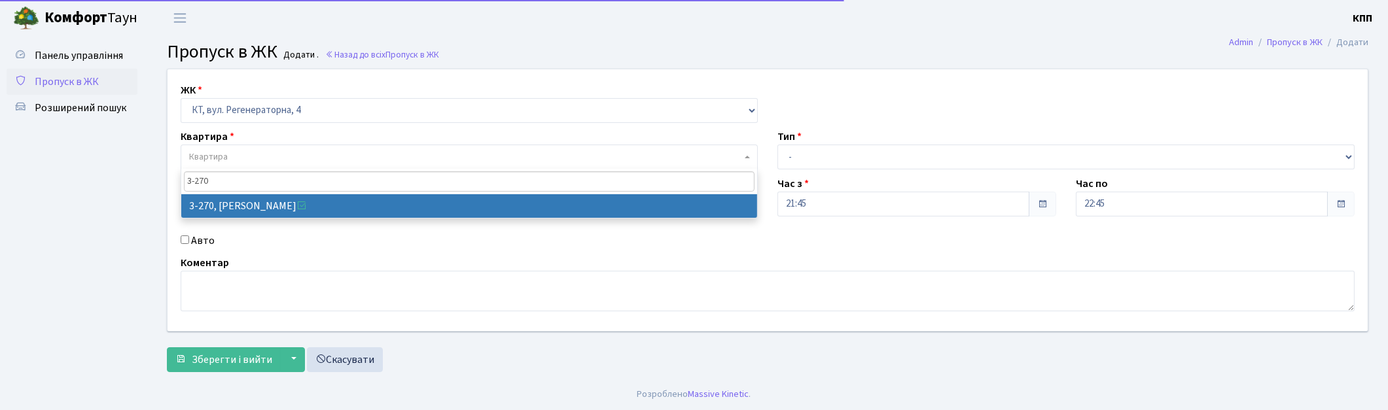
type input "3-270"
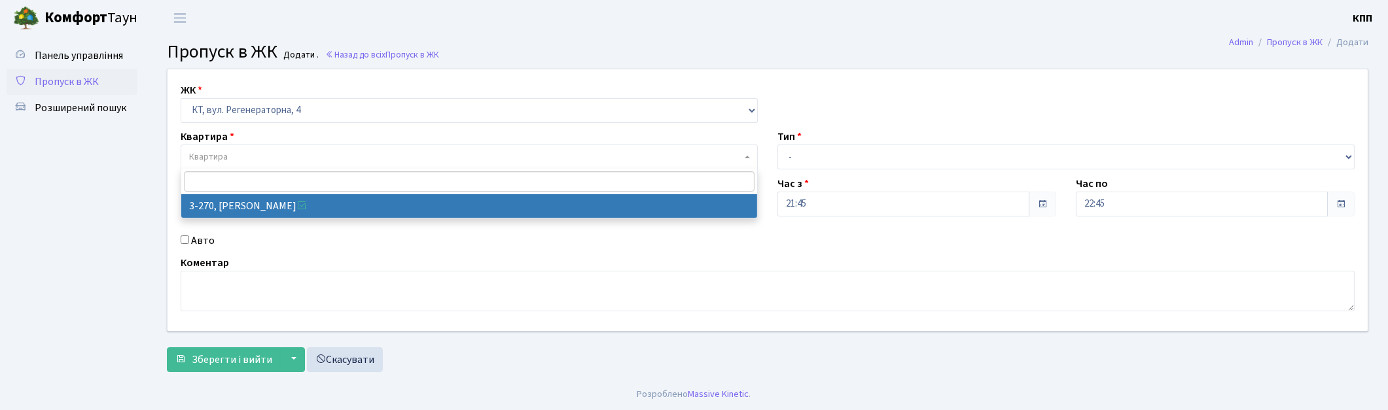
select select "763"
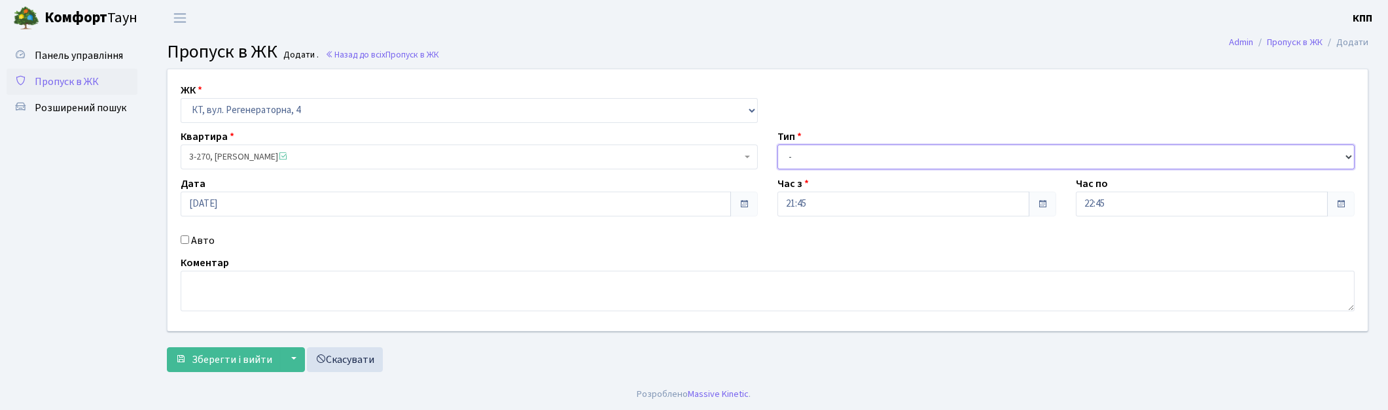
click at [810, 151] on select "- Доставка Таксі Гості Сервіс" at bounding box center [1065, 157] width 577 height 25
select select "3"
click at [777, 145] on select "- Доставка Таксі Гості Сервіс" at bounding box center [1065, 157] width 577 height 25
click at [207, 353] on span "Зберегти і вийти" at bounding box center [232, 360] width 80 height 14
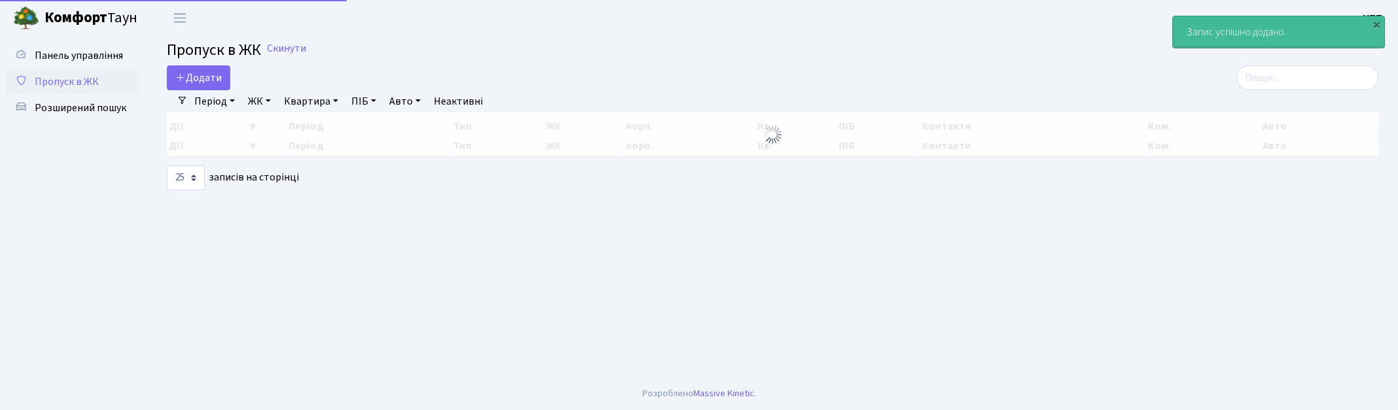
select select "25"
click at [1287, 80] on input "search" at bounding box center [1308, 77] width 142 height 25
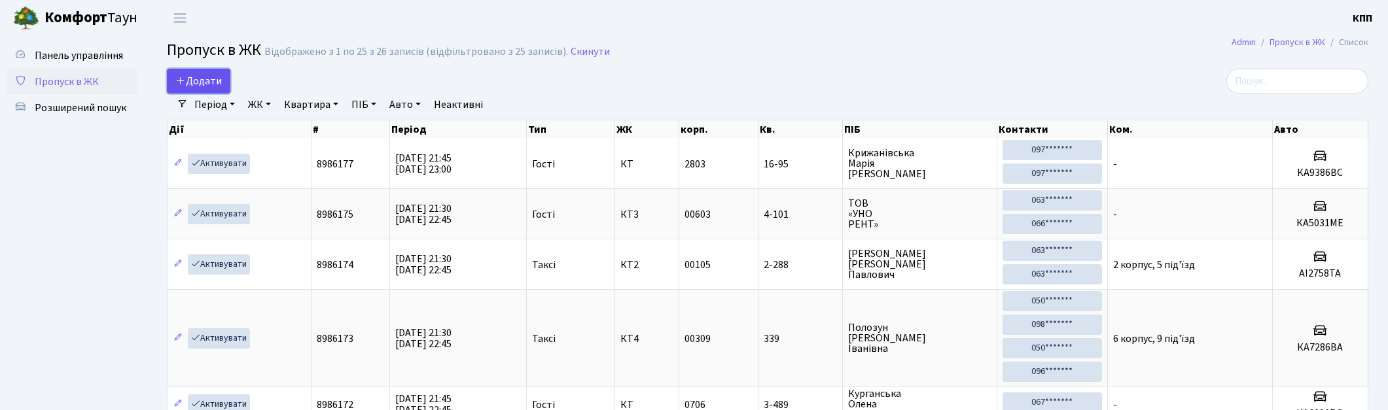
click at [211, 69] on link "Додати" at bounding box center [198, 81] width 63 height 25
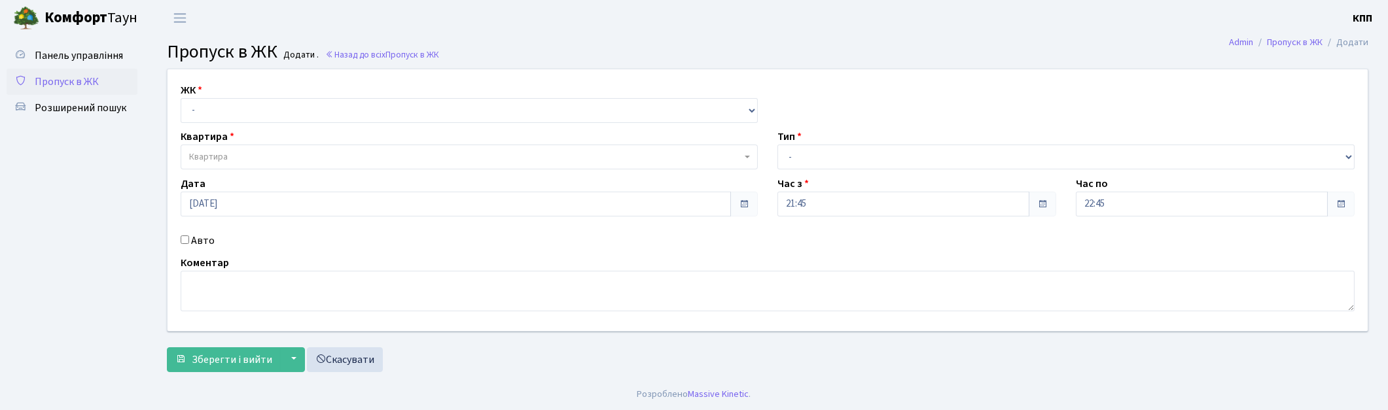
click at [234, 123] on div "ЖК - КТ, вул. Регенераторна, 4 КТ2, просп. [STREET_ADDRESS] [STREET_ADDRESS] [P…" at bounding box center [768, 200] width 1220 height 262
click at [240, 118] on select "- КТ, вул. Регенераторна, 4 КТ2, просп. [STREET_ADDRESS] [STREET_ADDRESS] [PERS…" at bounding box center [469, 110] width 577 height 25
select select "271"
click at [181, 98] on select "- КТ, вул. Регенераторна, 4 КТ2, просп. [STREET_ADDRESS] [STREET_ADDRESS] [PERS…" at bounding box center [469, 110] width 577 height 25
select select
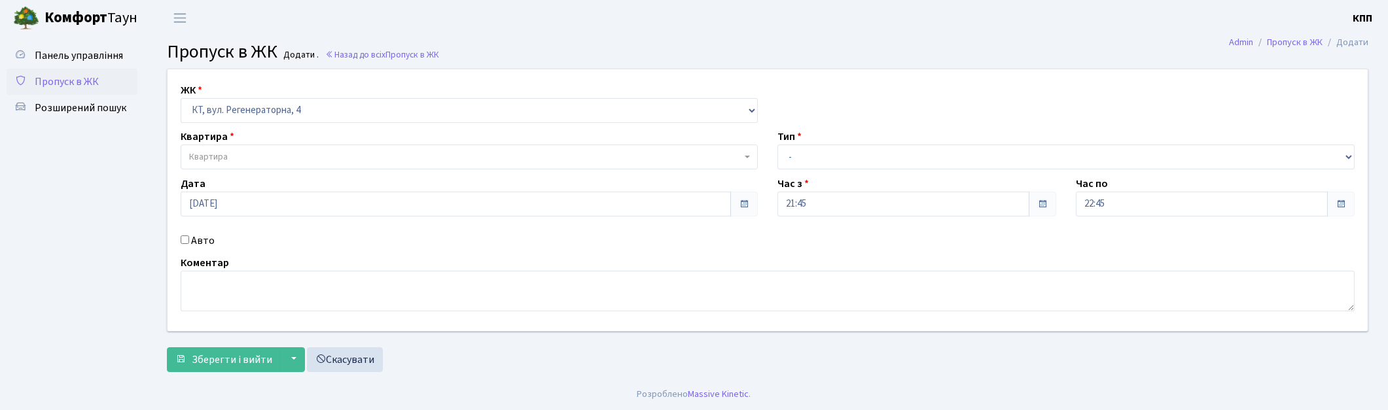
click at [203, 242] on label "Авто" at bounding box center [203, 241] width 24 height 16
click at [189, 242] on input "Авто" at bounding box center [185, 240] width 9 height 9
checkbox input "true"
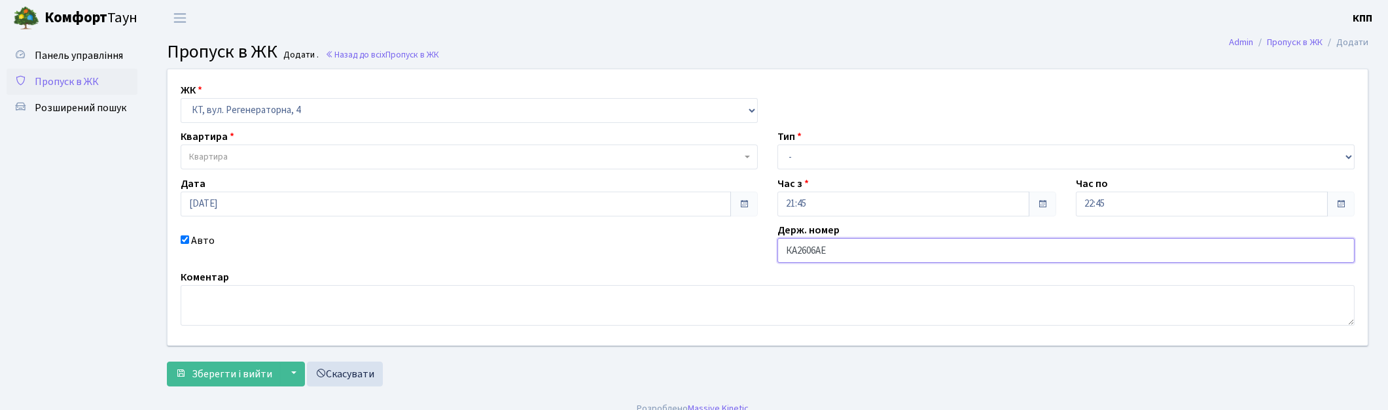
type input "КА2606АЕ"
click at [258, 166] on span "Квартира" at bounding box center [469, 157] width 577 height 25
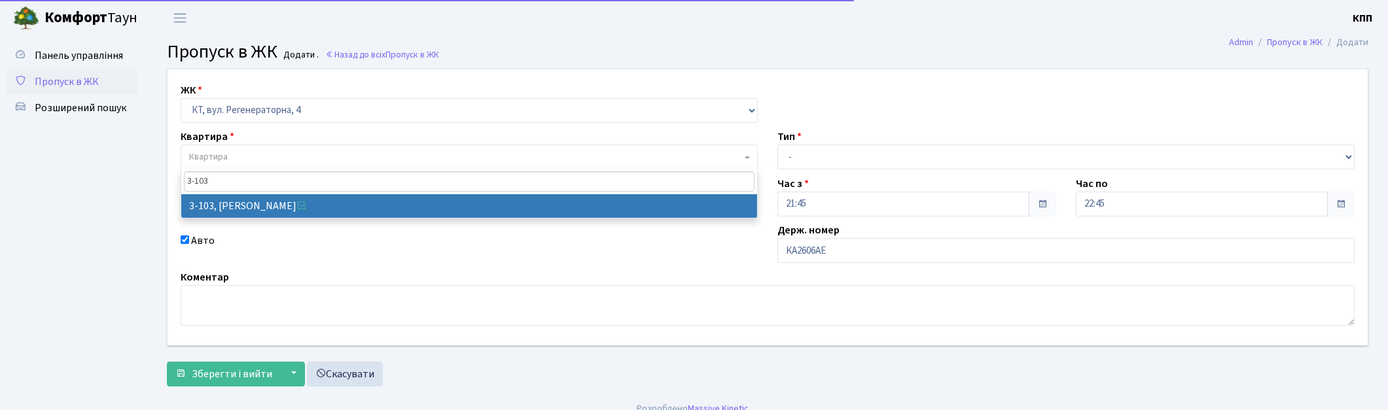
type input "3-103"
select select "912"
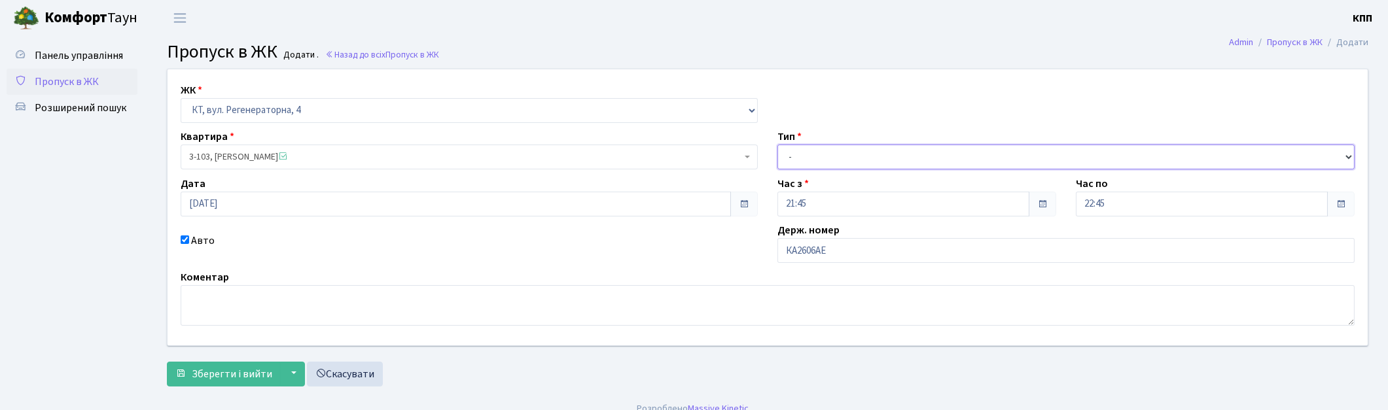
drag, startPoint x: 832, startPoint y: 151, endPoint x: 828, endPoint y: 167, distance: 16.4
click at [832, 151] on select "- Доставка Таксі Гості Сервіс" at bounding box center [1065, 157] width 577 height 25
select select "2"
click at [777, 145] on select "- Доставка Таксі Гості Сервіс" at bounding box center [1065, 157] width 577 height 25
click at [214, 371] on span "Зберегти і вийти" at bounding box center [232, 374] width 80 height 14
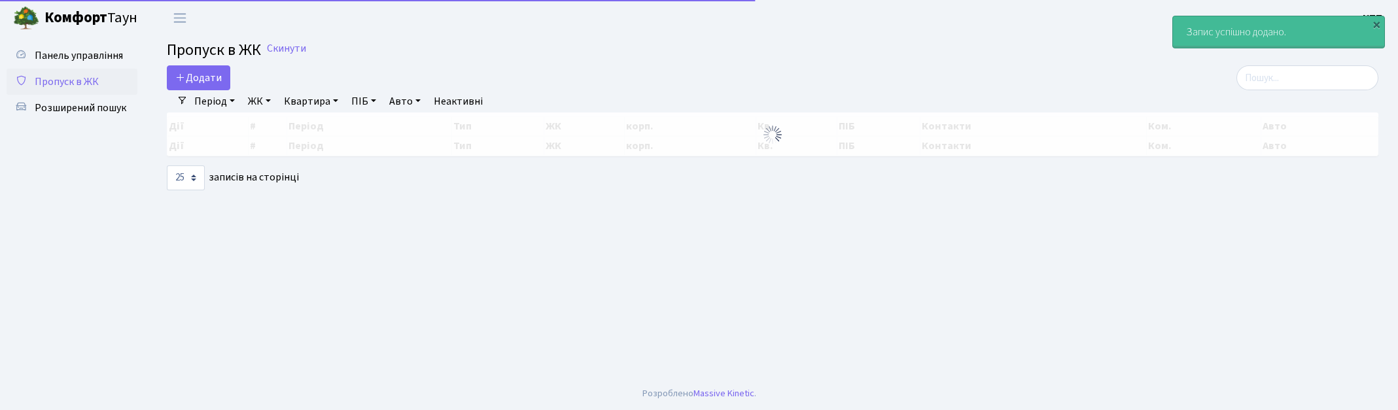
select select "25"
click at [1279, 75] on input "search" at bounding box center [1308, 77] width 142 height 25
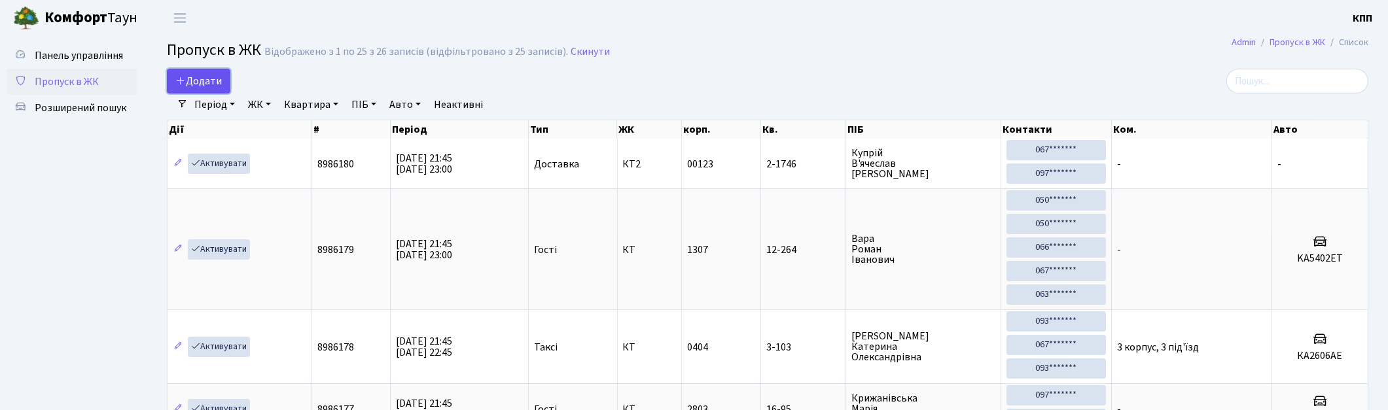
click at [207, 79] on span "Додати" at bounding box center [198, 81] width 46 height 14
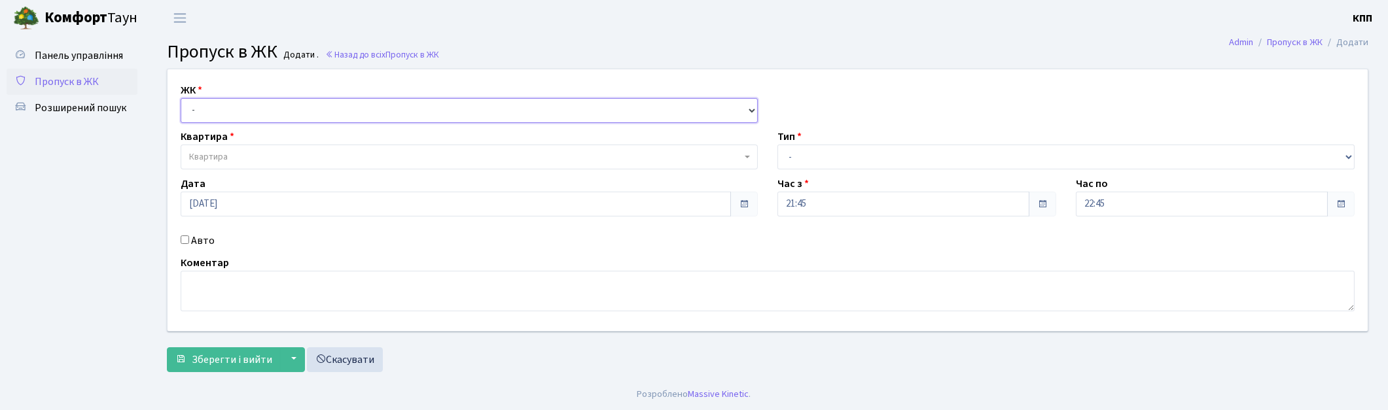
click at [217, 121] on select "- КТ, вул. Регенераторна, 4 КТ2, просп. [STREET_ADDRESS] [STREET_ADDRESS] [PERS…" at bounding box center [469, 110] width 577 height 25
select select "271"
click at [181, 98] on select "- КТ, вул. Регенераторна, 4 КТ2, просп. [STREET_ADDRESS] [STREET_ADDRESS] [PERS…" at bounding box center [469, 110] width 577 height 25
select select
click at [245, 153] on span "Квартира" at bounding box center [465, 157] width 552 height 13
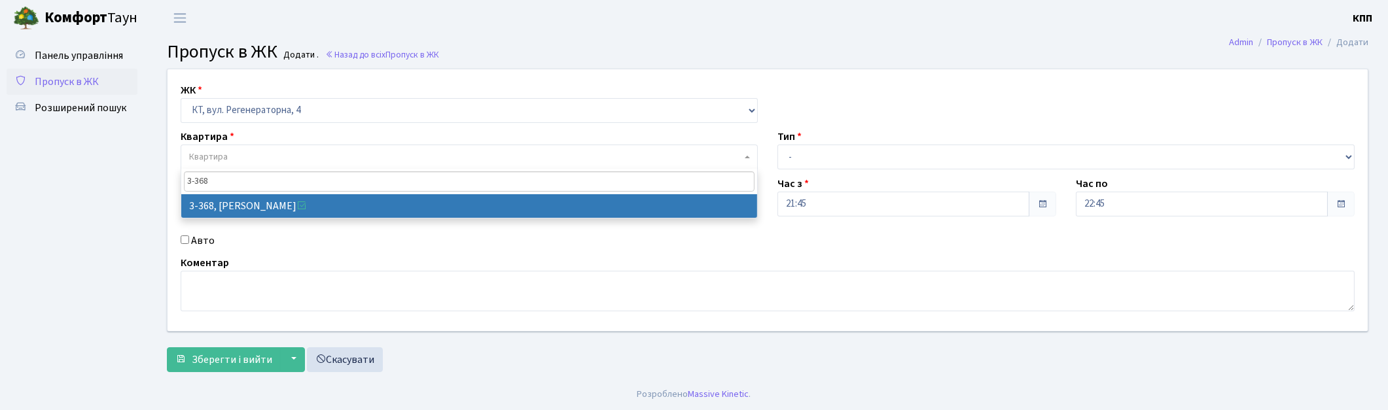
type input "3-368"
select select "1586"
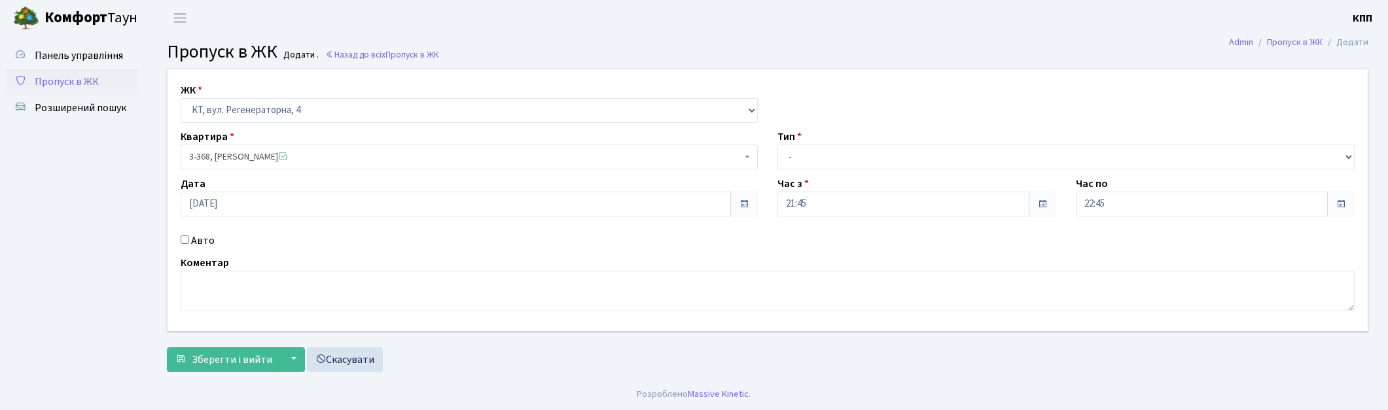
click at [198, 240] on label "Авто" at bounding box center [203, 241] width 24 height 16
click at [189, 240] on input "Авто" at bounding box center [185, 240] width 9 height 9
checkbox input "true"
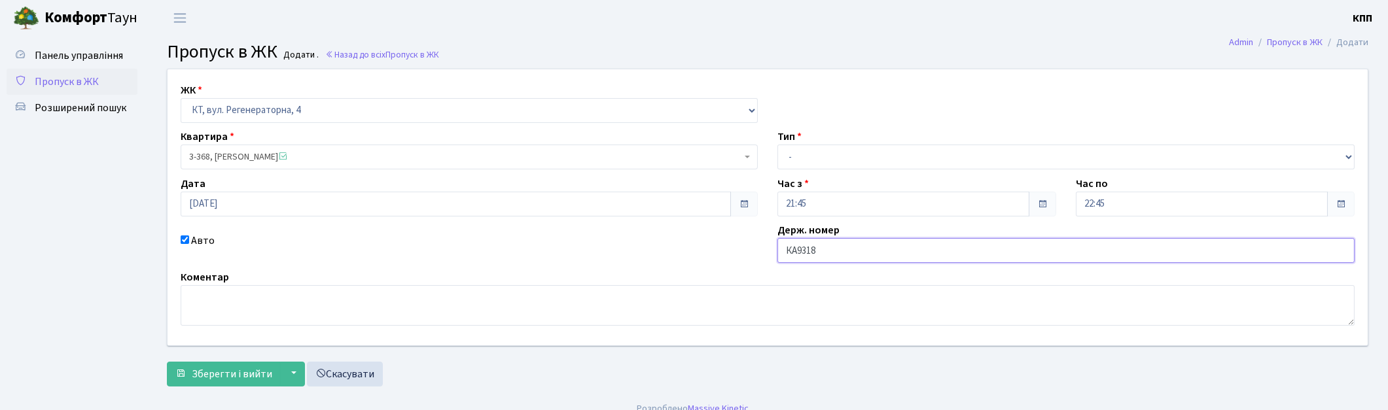
type input "КА9318МА"
drag, startPoint x: 840, startPoint y: 151, endPoint x: 840, endPoint y: 160, distance: 9.8
click at [840, 151] on select "- Доставка Таксі Гості Сервіс" at bounding box center [1065, 157] width 577 height 25
select select "2"
click at [777, 145] on select "- Доставка Таксі Гості Сервіс" at bounding box center [1065, 157] width 577 height 25
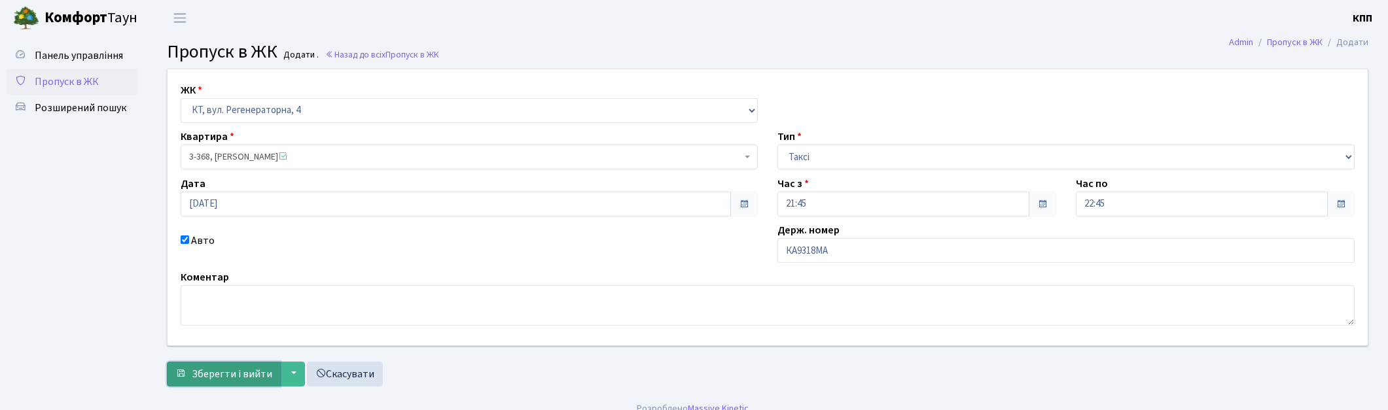
click at [236, 368] on span "Зберегти і вийти" at bounding box center [232, 374] width 80 height 14
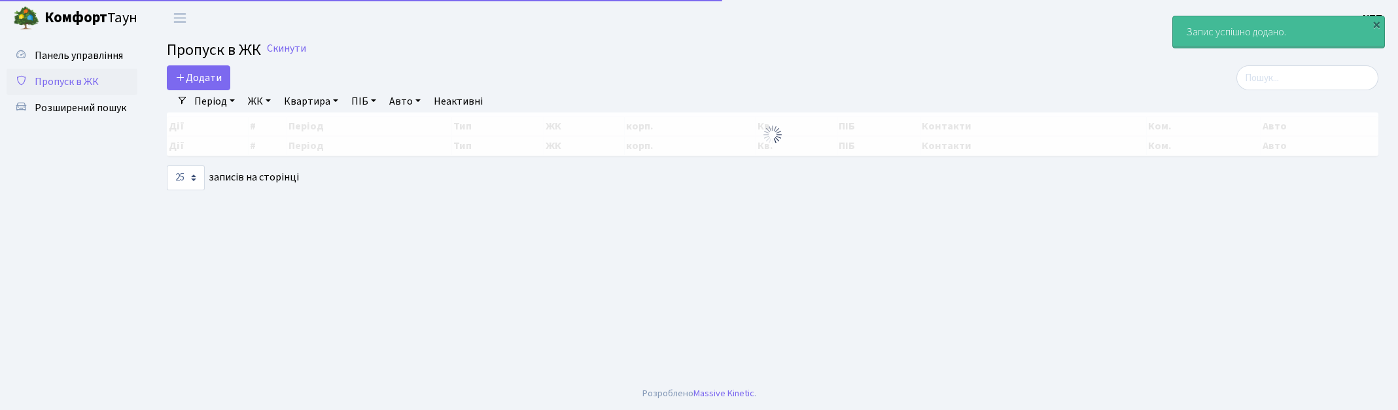
select select "25"
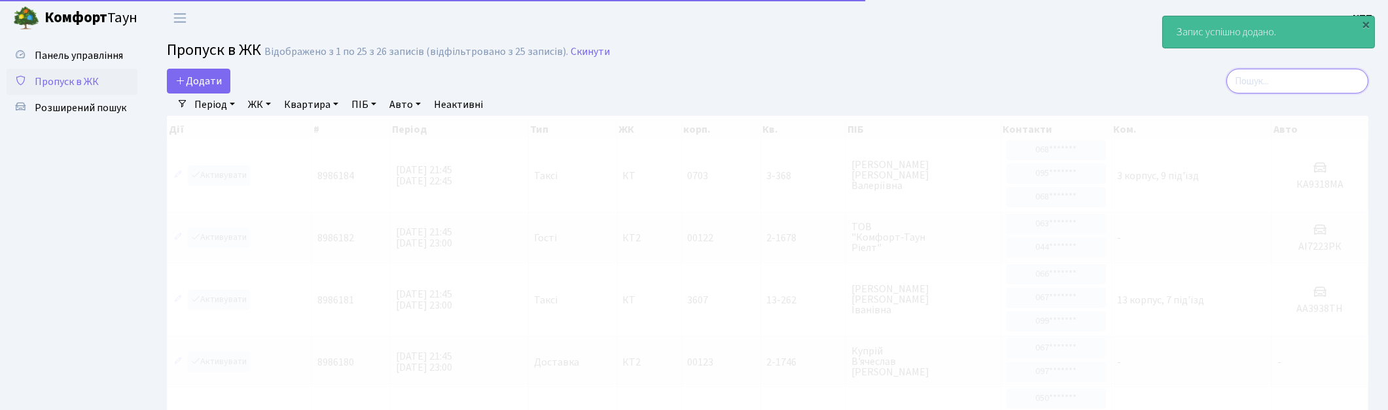
click at [1270, 86] on input "search" at bounding box center [1297, 81] width 142 height 25
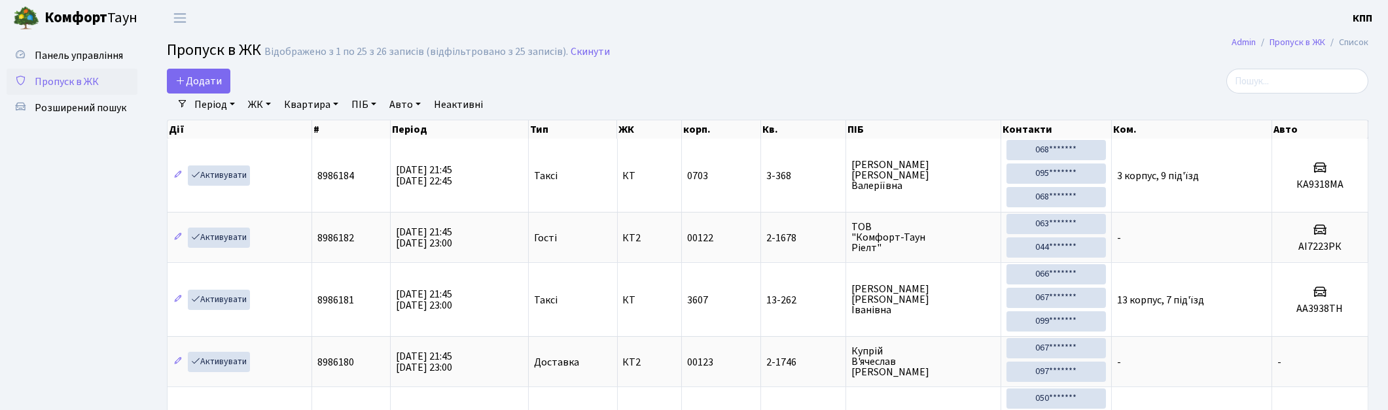
click at [213, 76] on span "Додати" at bounding box center [198, 81] width 46 height 14
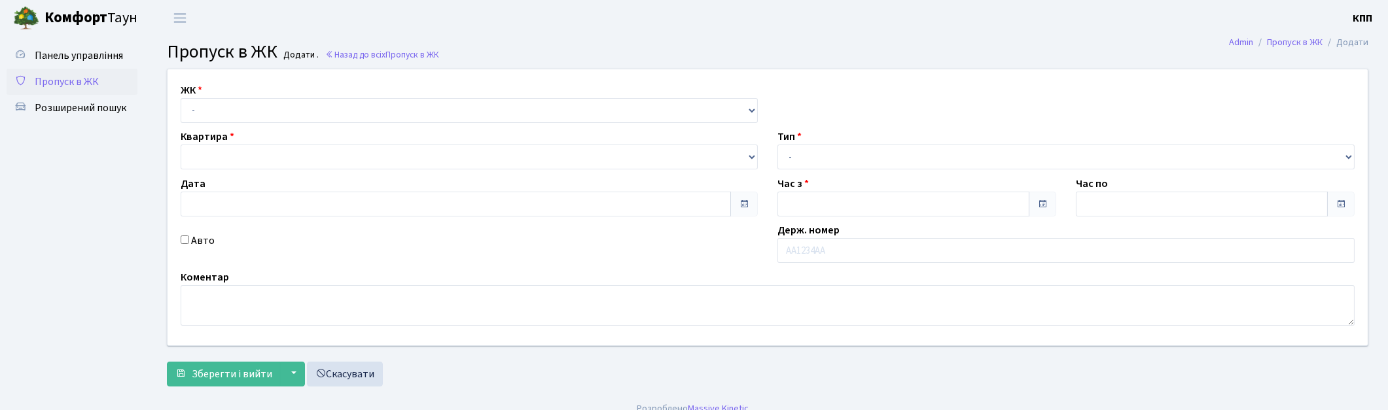
type input "[DATE]"
type input "21:45"
type input "22:45"
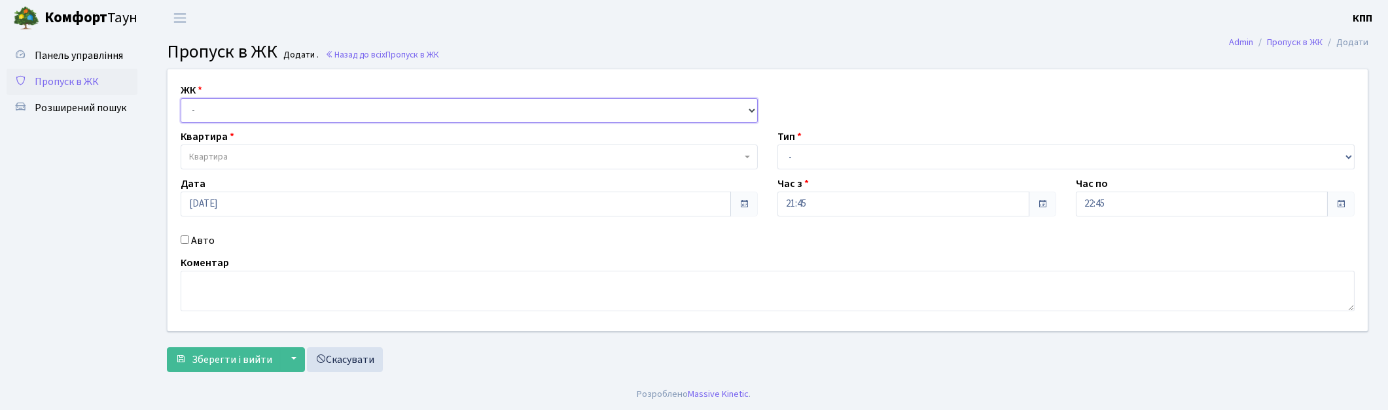
click at [283, 111] on select "- КТ, вул. Регенераторна, 4 КТ2, просп. Соборності, 17 КТ3, вул. Березнева, 16 …" at bounding box center [469, 110] width 577 height 25
select select "271"
click at [181, 98] on select "- КТ, вул. Регенераторна, 4 КТ2, просп. Соборності, 17 КТ3, вул. Березнева, 16 …" at bounding box center [469, 110] width 577 height 25
select select
click at [306, 146] on span "Квартира" at bounding box center [469, 157] width 577 height 25
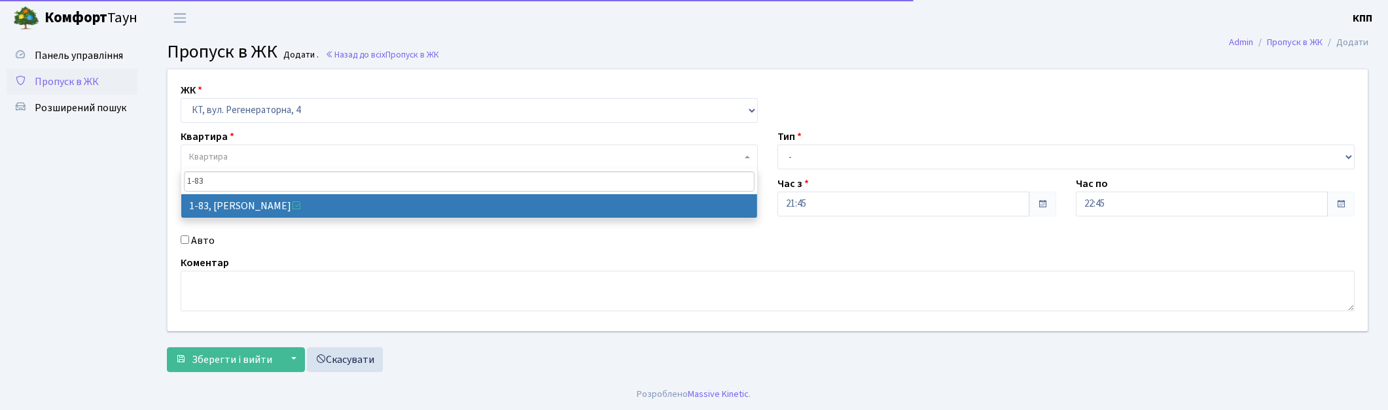
type input "1-83"
drag, startPoint x: 253, startPoint y: 220, endPoint x: 245, endPoint y: 206, distance: 15.5
select select "83"
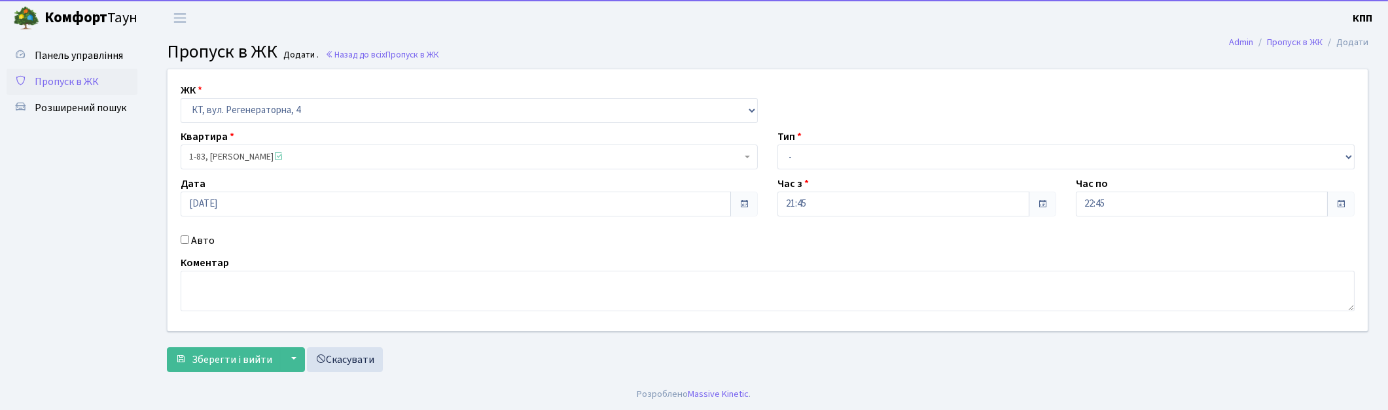
click at [200, 245] on label "Авто" at bounding box center [203, 241] width 24 height 16
click at [189, 244] on input "Авто" at bounding box center [185, 240] width 9 height 9
checkbox input "true"
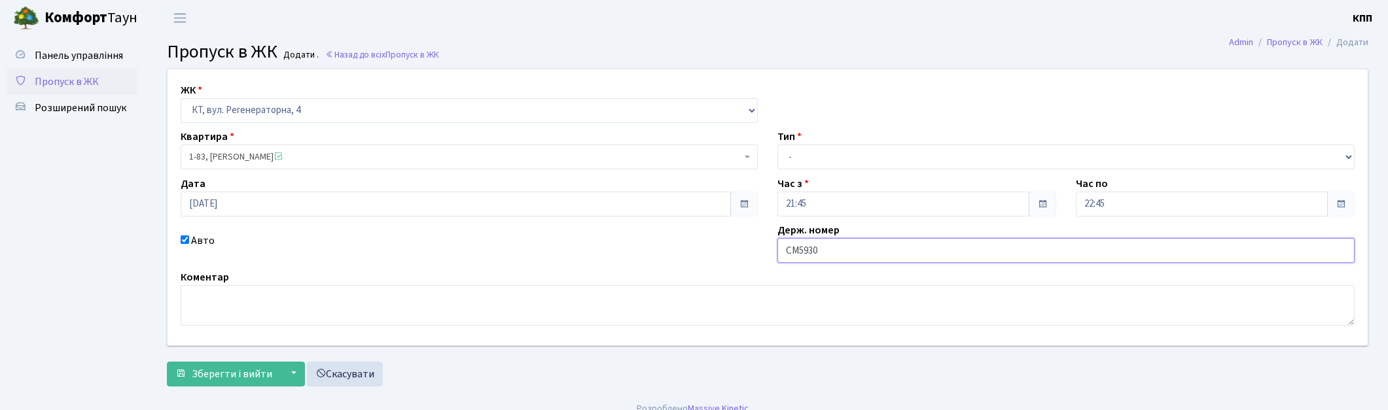
type input "СМ5930"
click at [829, 158] on select "- Доставка Таксі Гості Сервіс" at bounding box center [1065, 157] width 577 height 25
select select "3"
click at [777, 145] on select "- Доставка Таксі Гості Сервіс" at bounding box center [1065, 157] width 577 height 25
click at [205, 376] on span "Зберегти і вийти" at bounding box center [232, 374] width 80 height 14
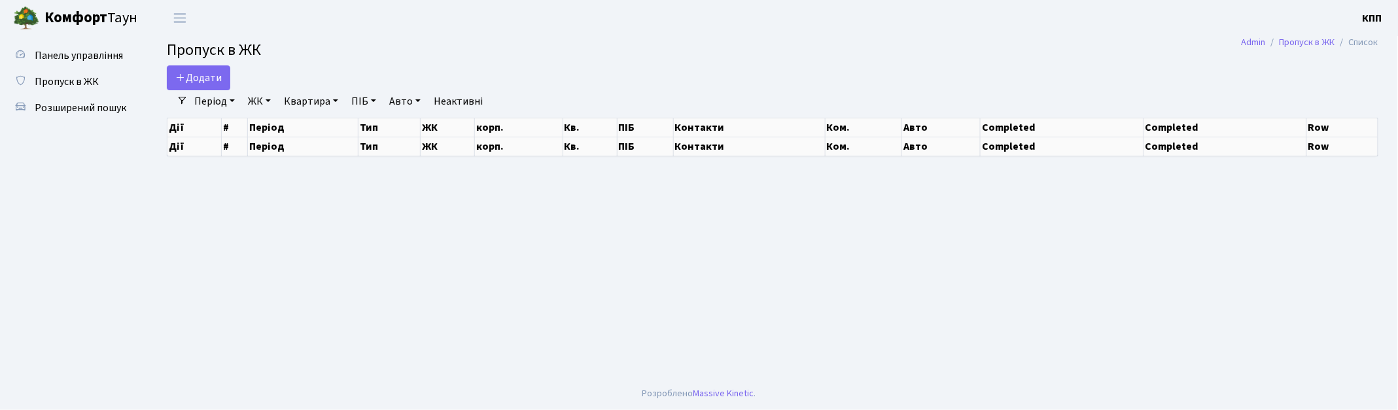
select select "25"
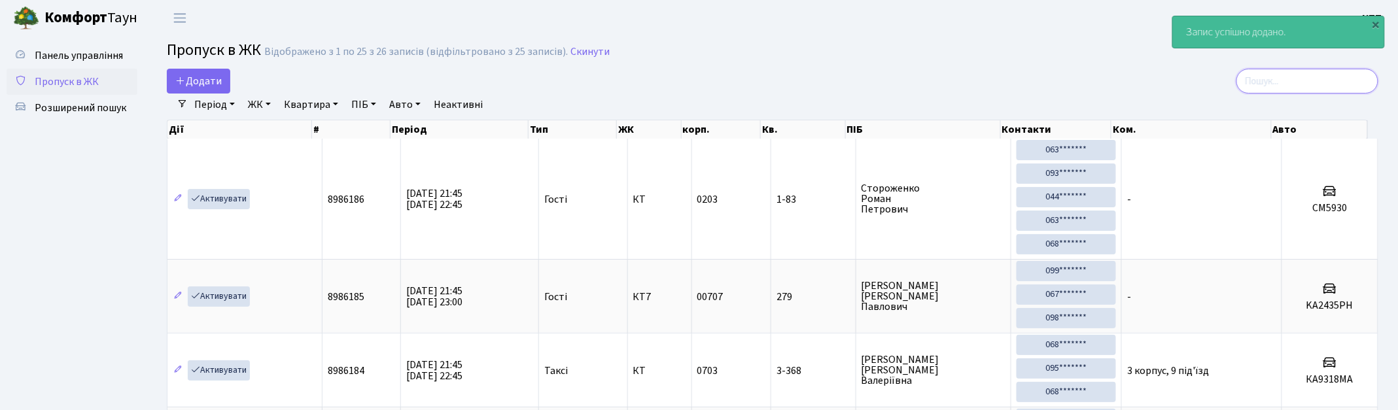
click at [1281, 76] on input "search" at bounding box center [1308, 81] width 142 height 25
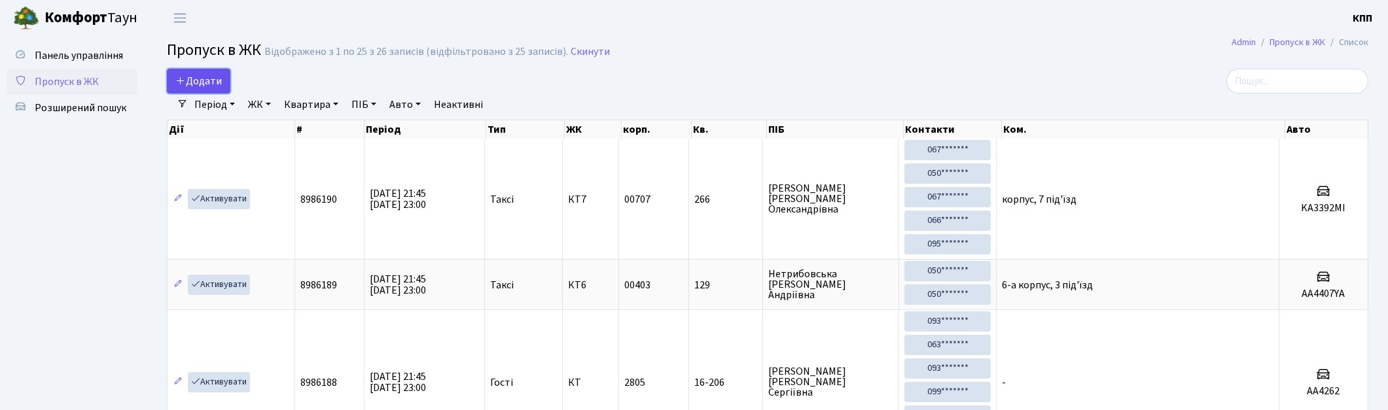
click at [215, 77] on span "Додати" at bounding box center [198, 81] width 46 height 14
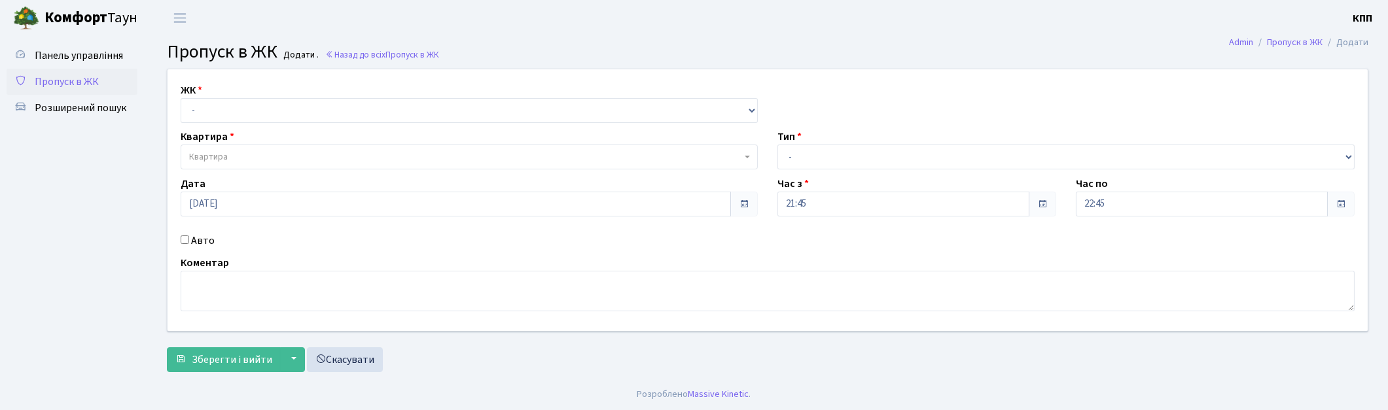
select select "271"
click at [181, 98] on select "- КТ, вул. Регенераторна, 4 КТ2, просп. [STREET_ADDRESS] [STREET_ADDRESS] [PERS…" at bounding box center [469, 110] width 577 height 25
select select
click at [224, 166] on span "Квартира" at bounding box center [469, 157] width 577 height 25
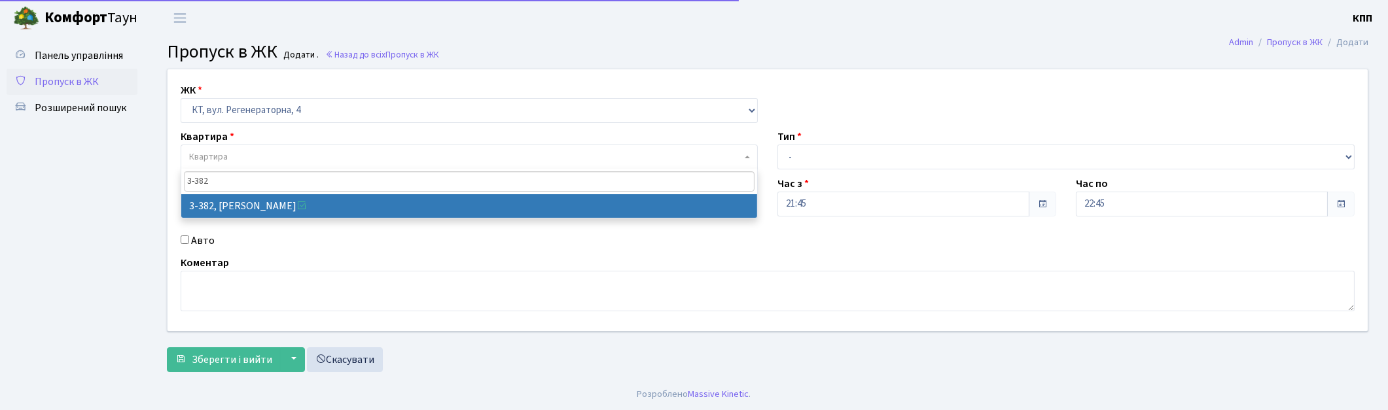
type input "3-382"
select select "1600"
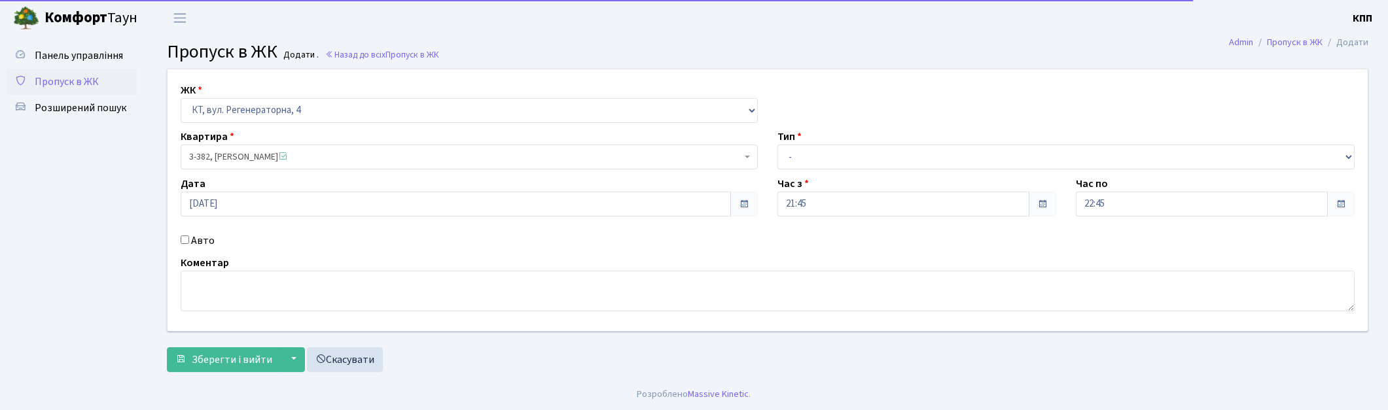
click at [203, 241] on label "Авто" at bounding box center [203, 241] width 24 height 16
click at [189, 241] on input "Авто" at bounding box center [185, 240] width 9 height 9
checkbox input "true"
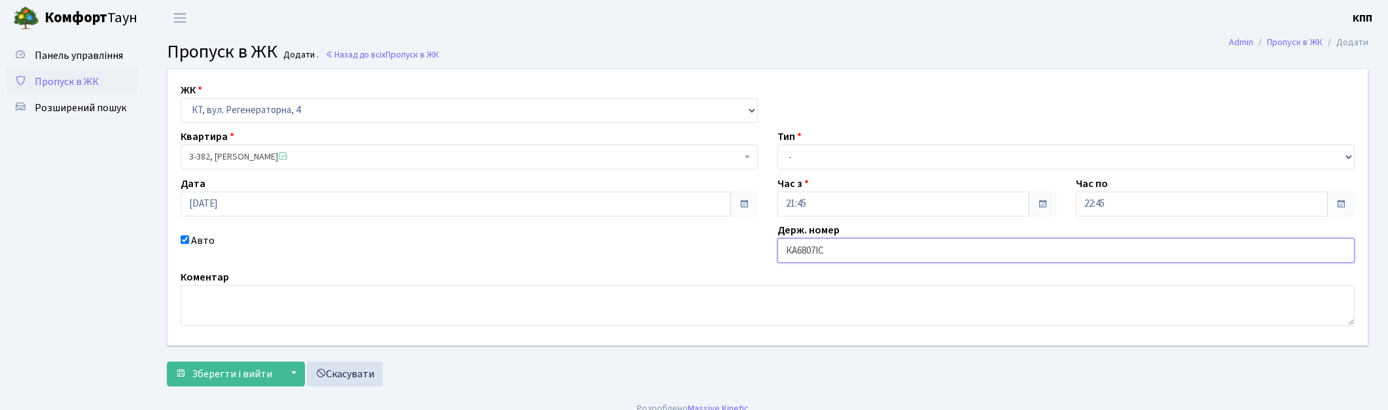
type input "КА6807ІС"
click at [794, 164] on select "- Доставка Таксі Гості Сервіс" at bounding box center [1065, 157] width 577 height 25
select select "2"
click at [777, 145] on select "- Доставка Таксі Гості Сервіс" at bounding box center [1065, 157] width 577 height 25
click at [200, 377] on span "Зберегти і вийти" at bounding box center [232, 374] width 80 height 14
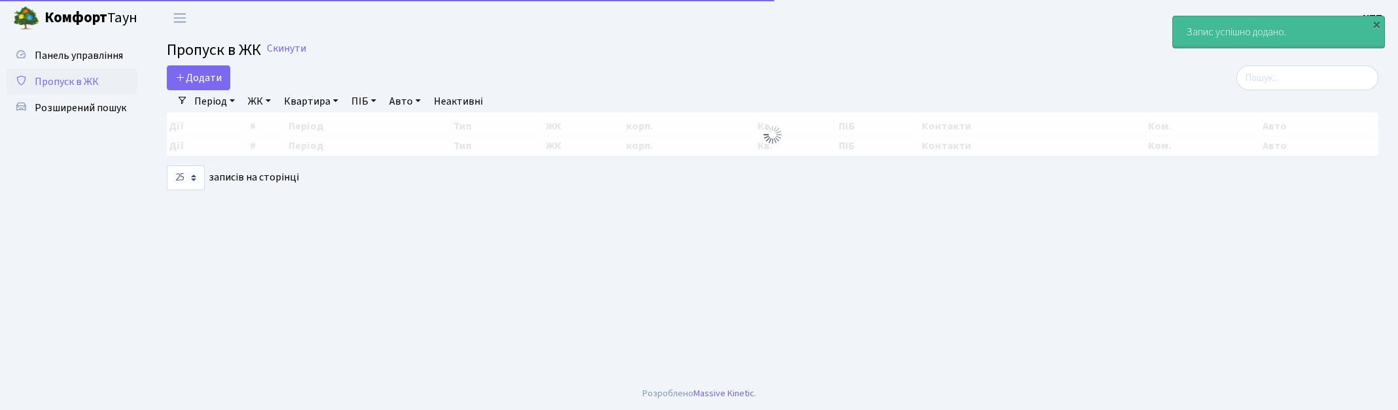
select select "25"
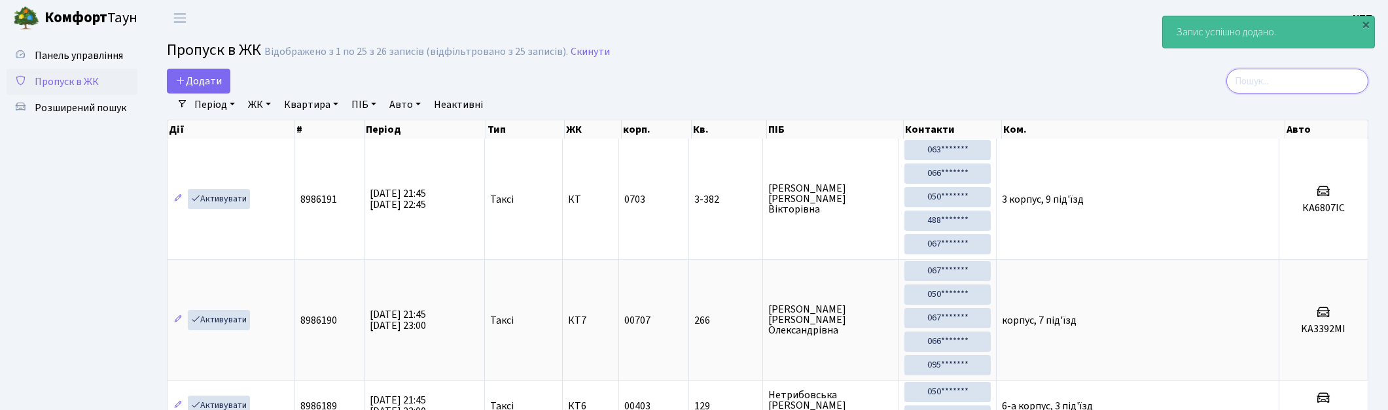
click at [1289, 88] on input "search" at bounding box center [1297, 81] width 142 height 25
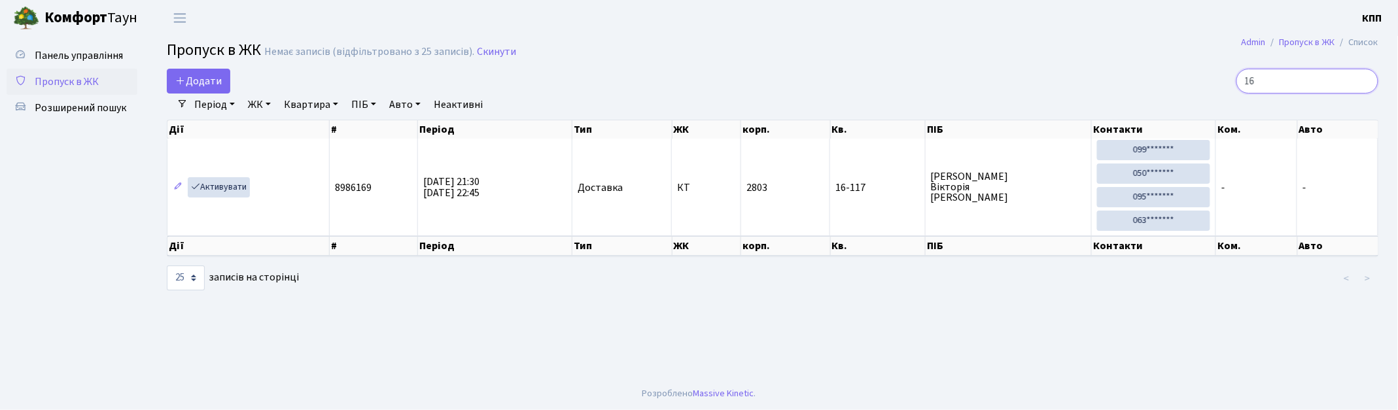
type input "1"
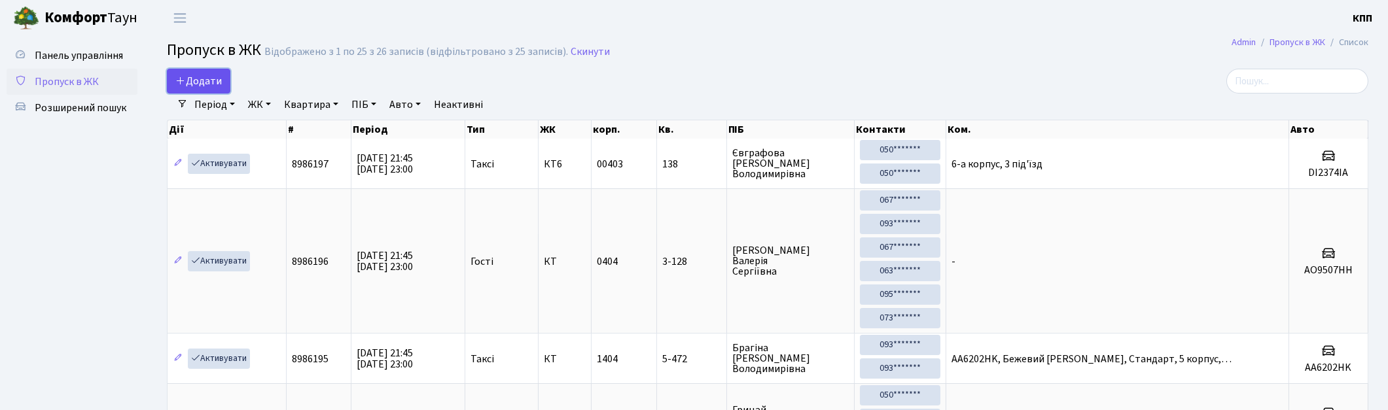
click at [181, 89] on link "Додати" at bounding box center [198, 81] width 63 height 25
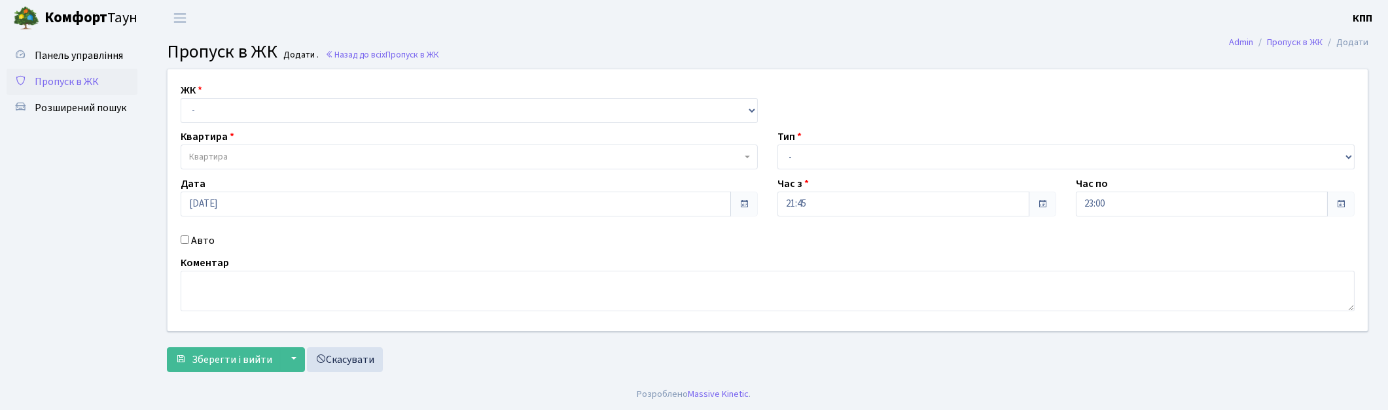
select select "295"
click at [181, 98] on select "- КТ, вул. Регенераторна, 4 КТ2, просп. [STREET_ADDRESS] [STREET_ADDRESS] [PERS…" at bounding box center [469, 110] width 577 height 25
select select
click at [245, 168] on span "Квартира" at bounding box center [469, 157] width 577 height 25
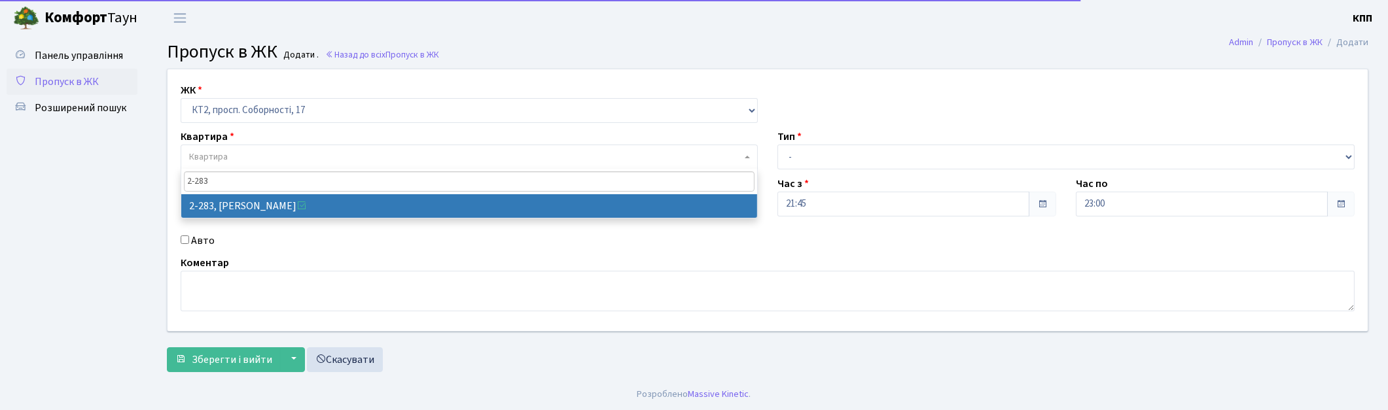
type input "2-283"
select select "15334"
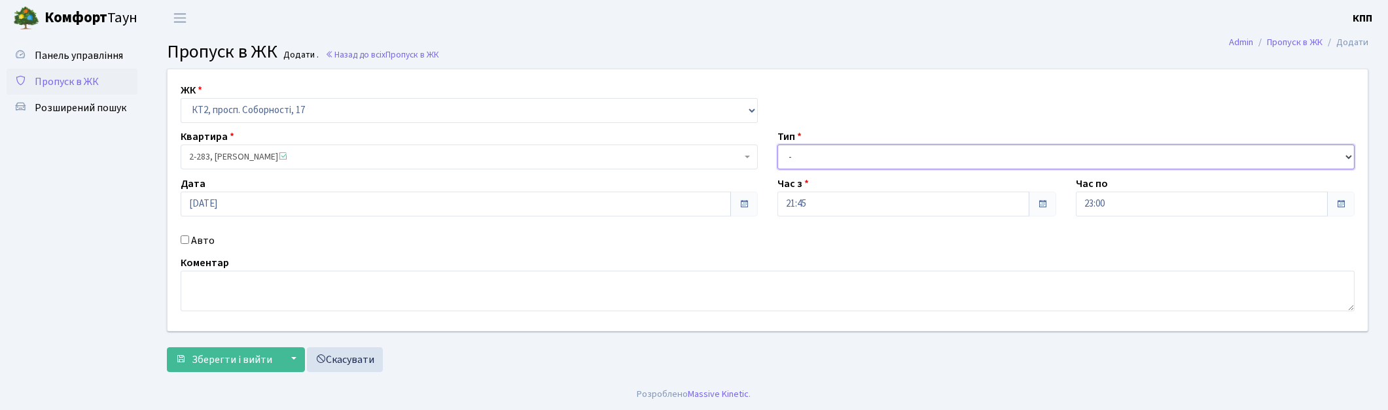
click at [792, 153] on select "- Доставка Таксі Гості Сервіс" at bounding box center [1065, 157] width 577 height 25
select select "3"
click at [777, 145] on select "- Доставка Таксі Гості Сервіс" at bounding box center [1065, 157] width 577 height 25
click at [272, 362] on button "Зберегти і вийти" at bounding box center [224, 359] width 114 height 25
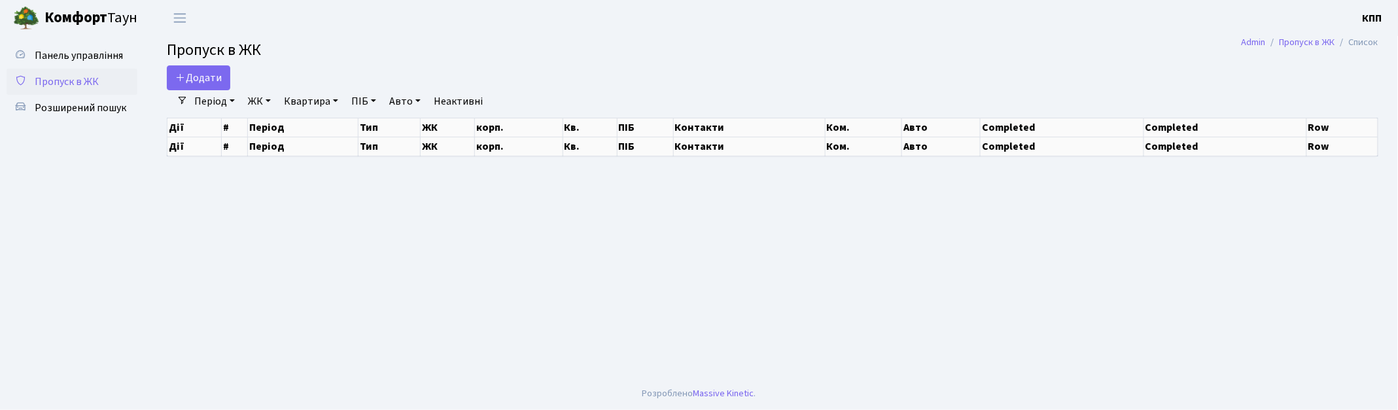
select select "25"
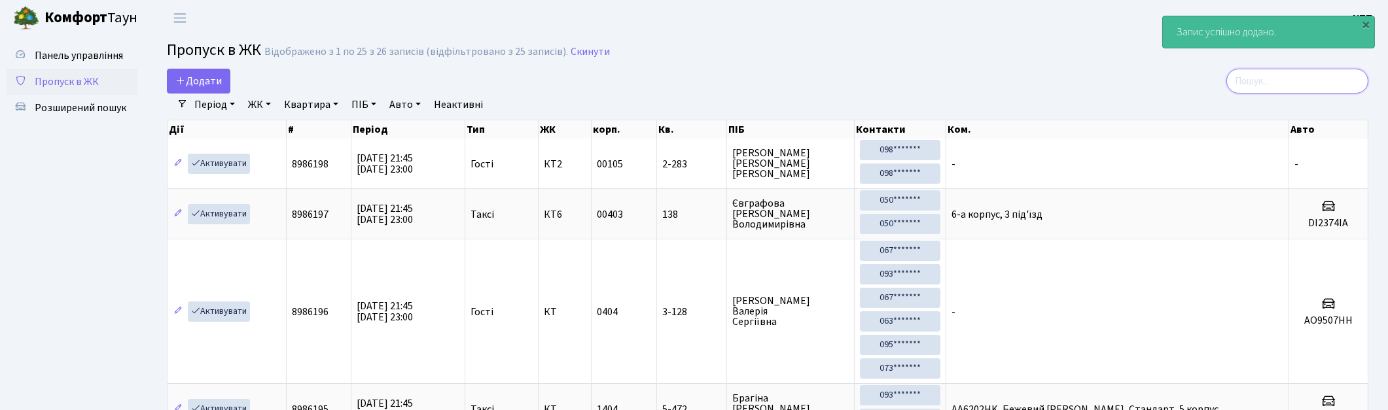
click at [1326, 76] on input "search" at bounding box center [1297, 81] width 142 height 25
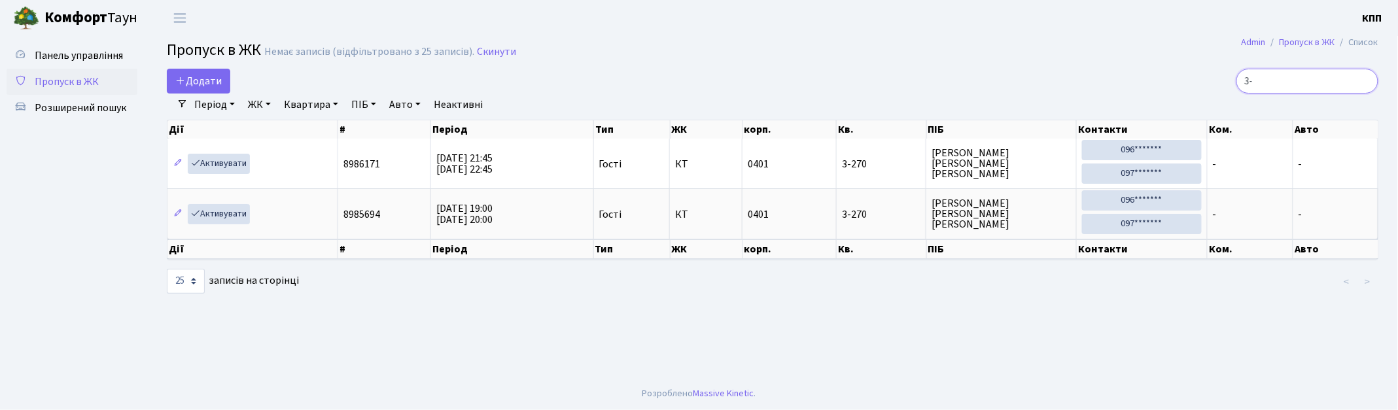
type input "3"
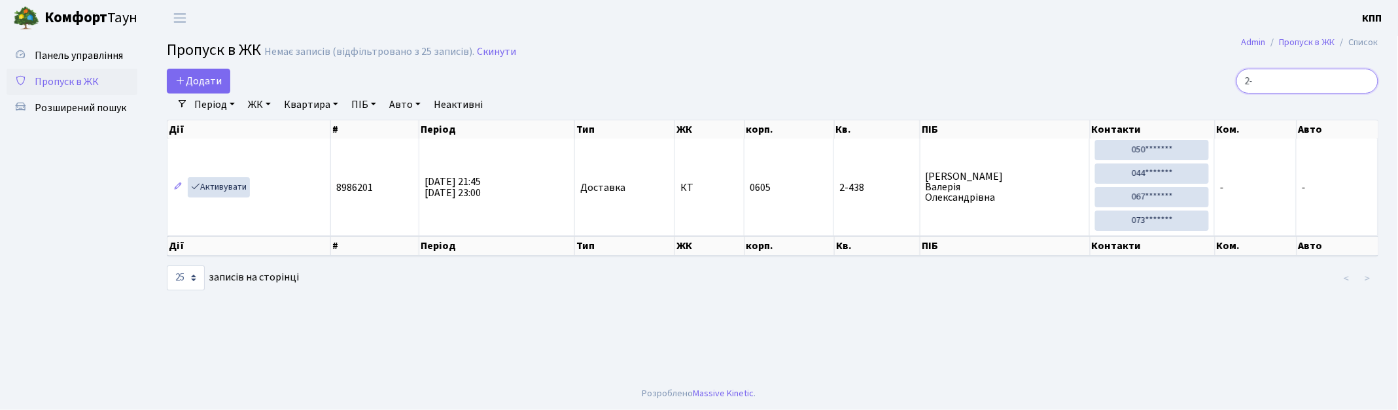
type input "2"
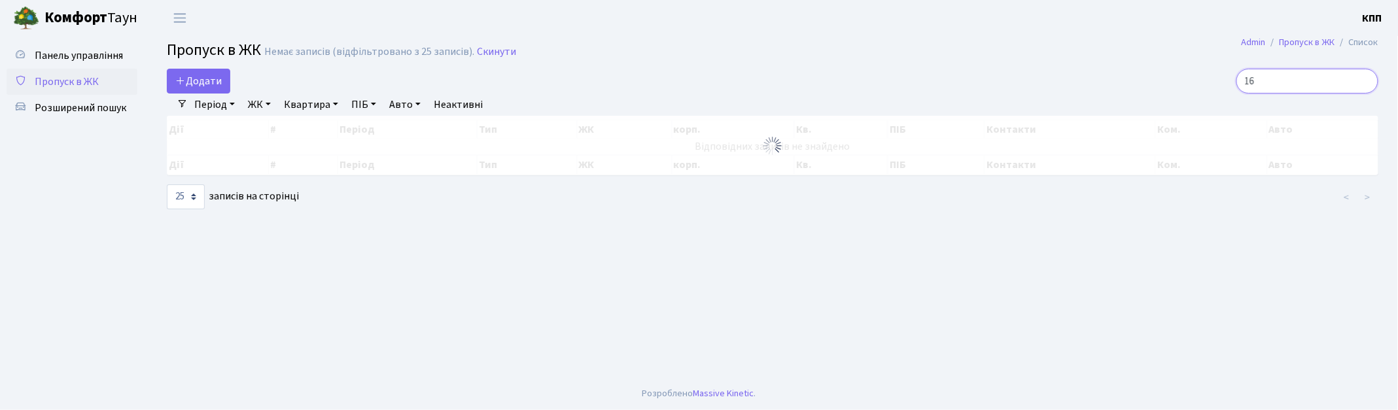
type input "1"
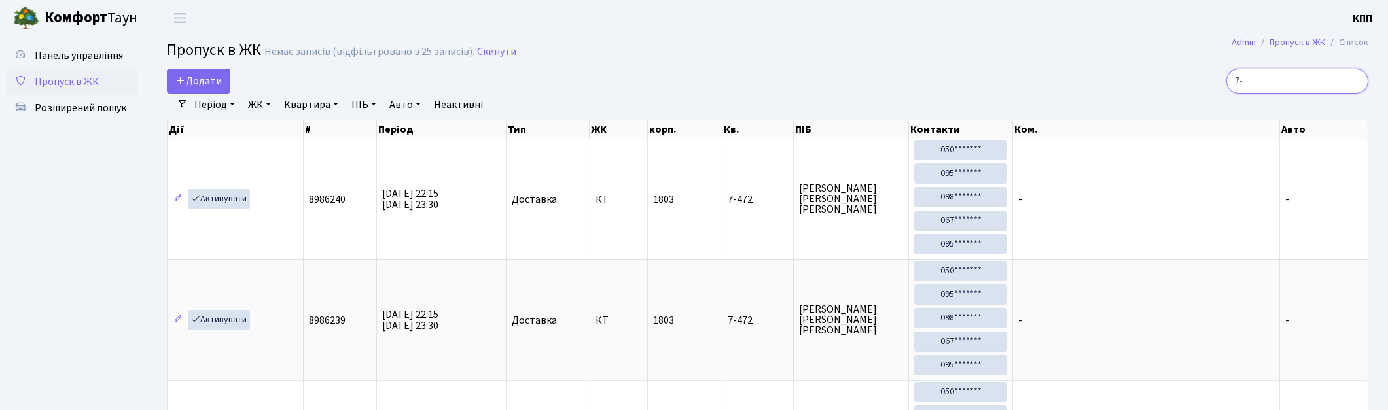
type input "7"
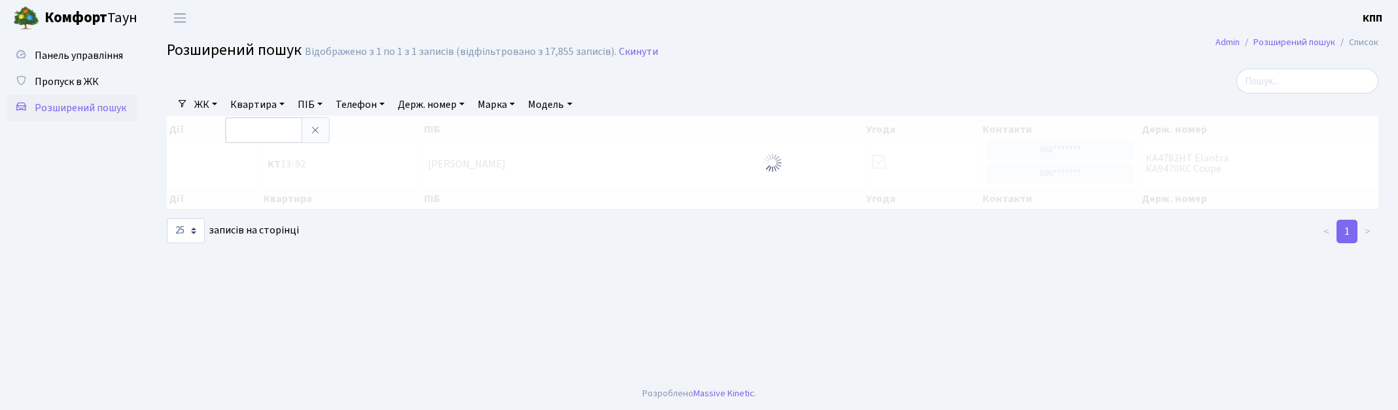
select select "25"
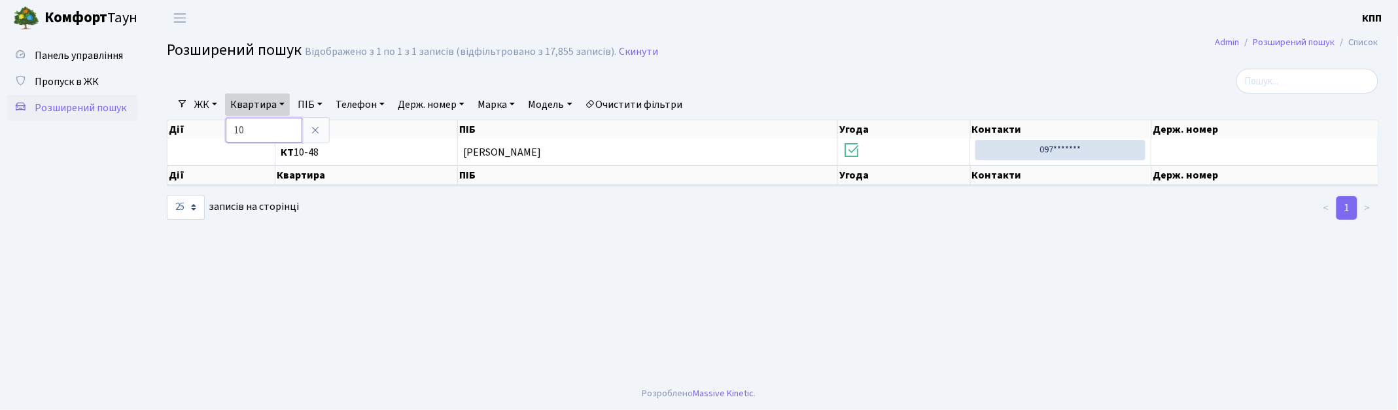
type input "1"
